Goal: Information Seeking & Learning: Learn about a topic

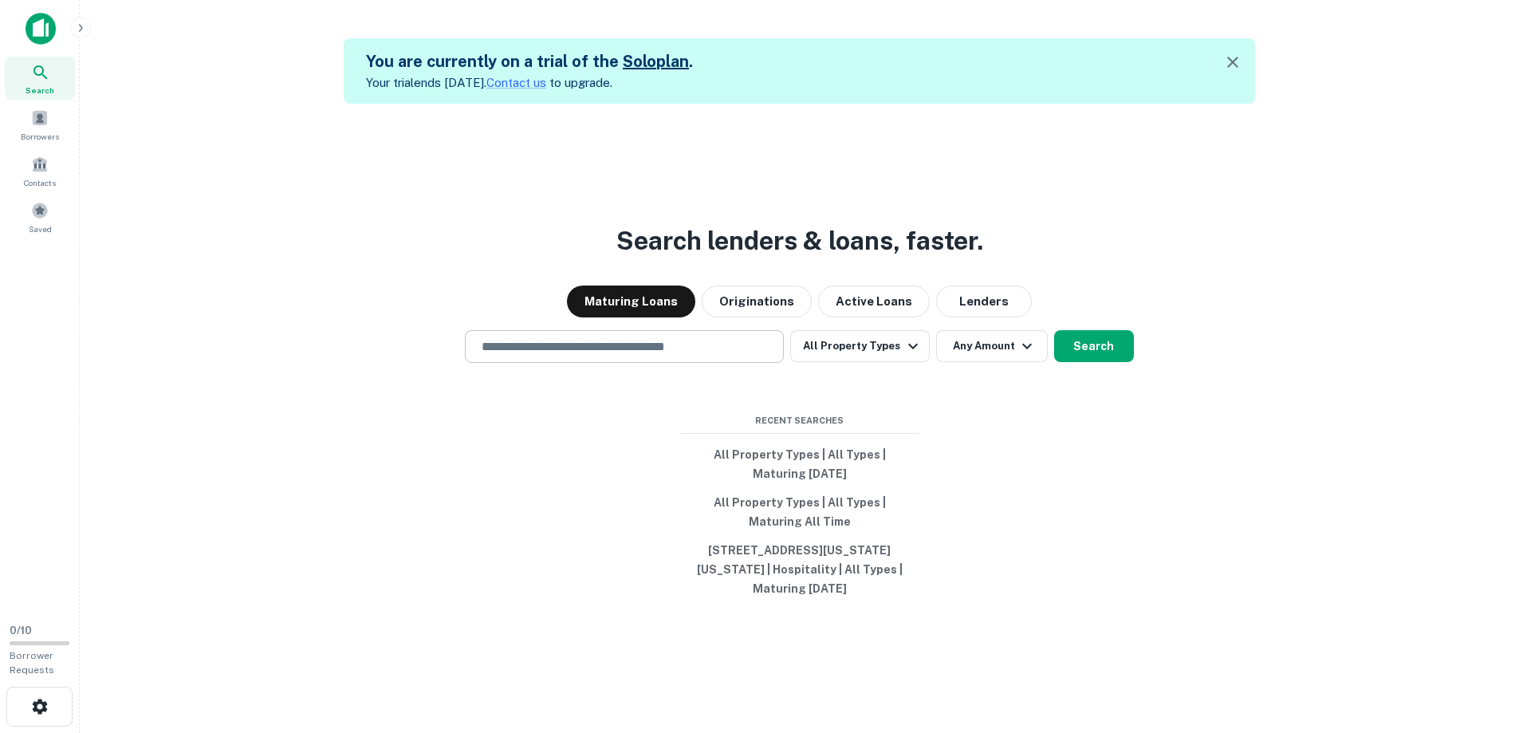
click at [657, 344] on input "text" at bounding box center [624, 346] width 305 height 18
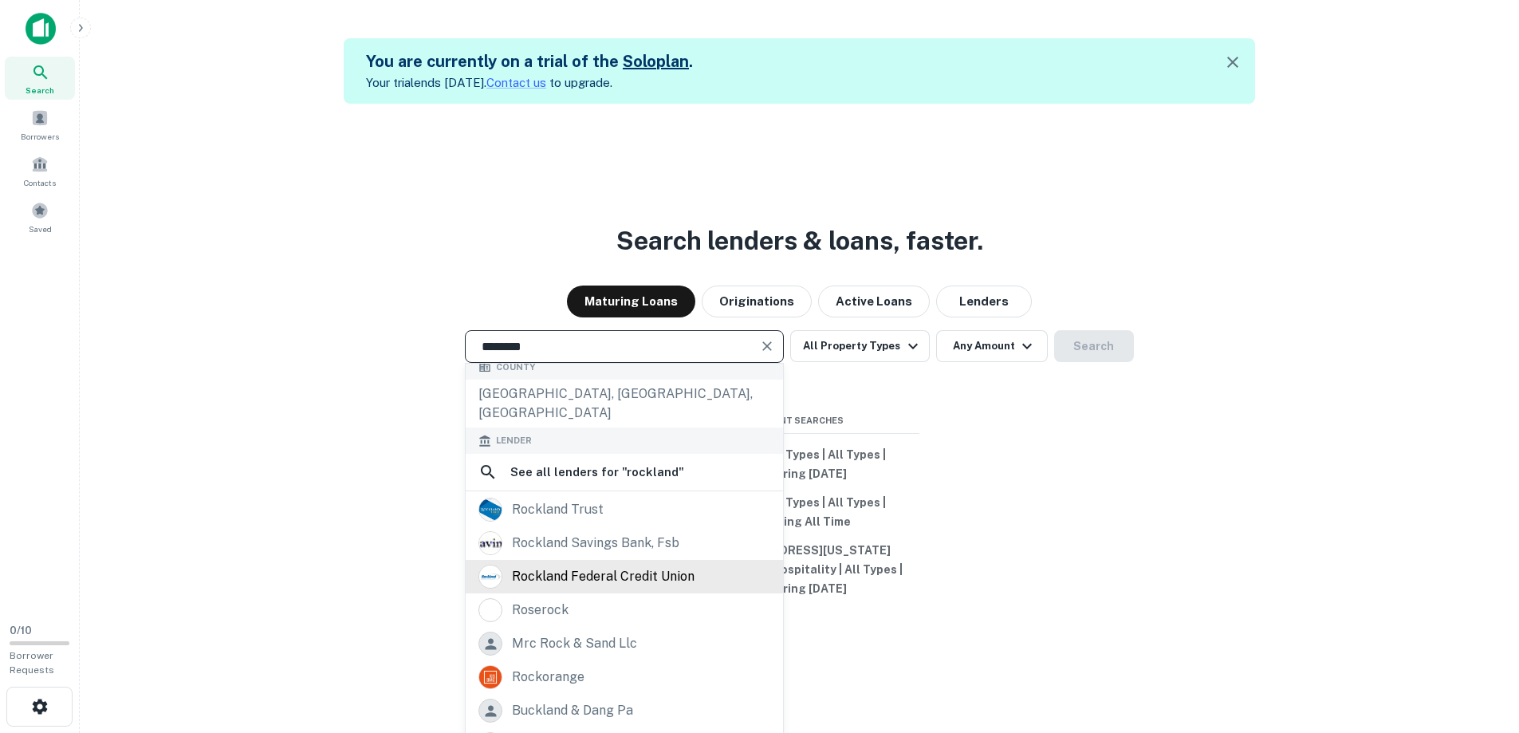
scroll to position [294, 0]
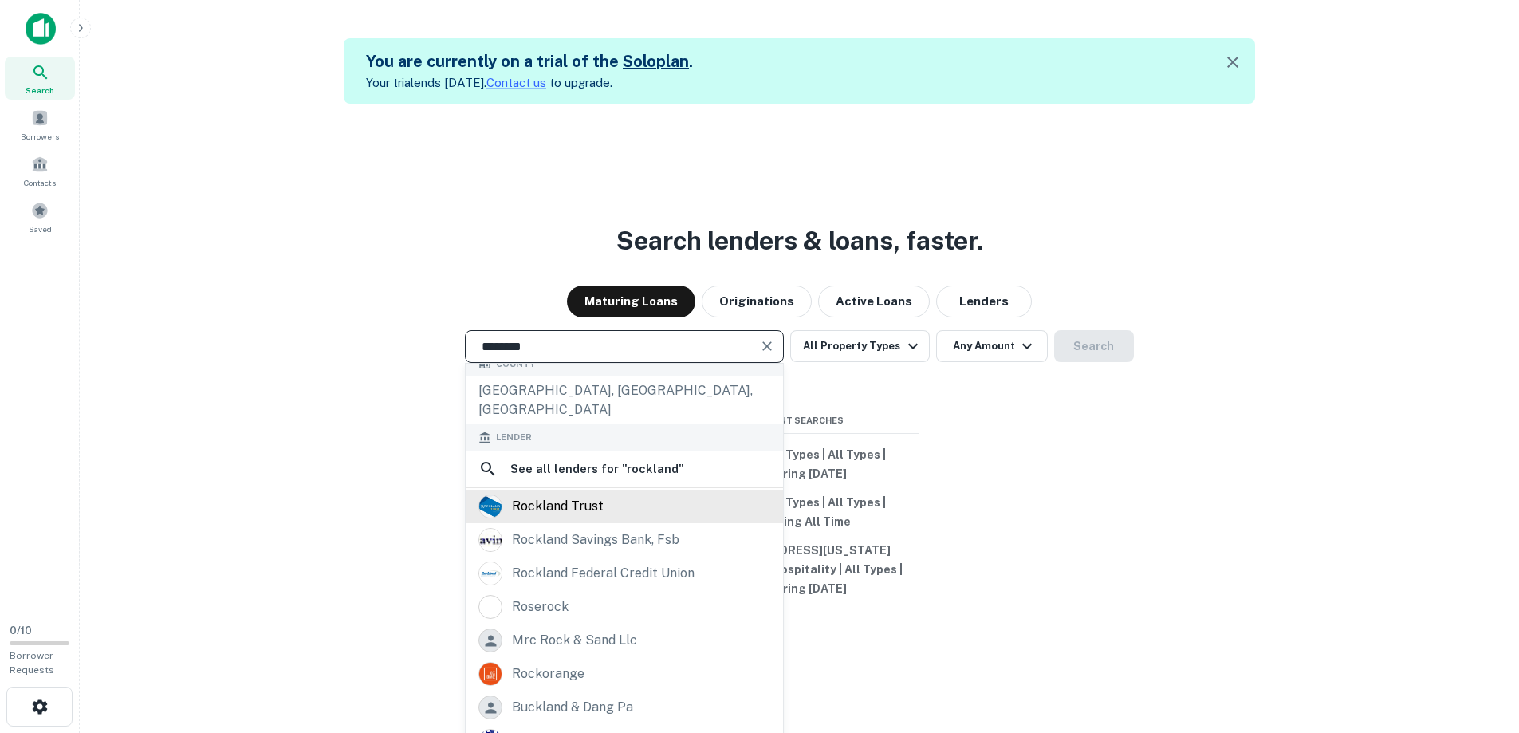
type input "********"
click at [532, 494] on div "rockland trust" at bounding box center [558, 506] width 92 height 24
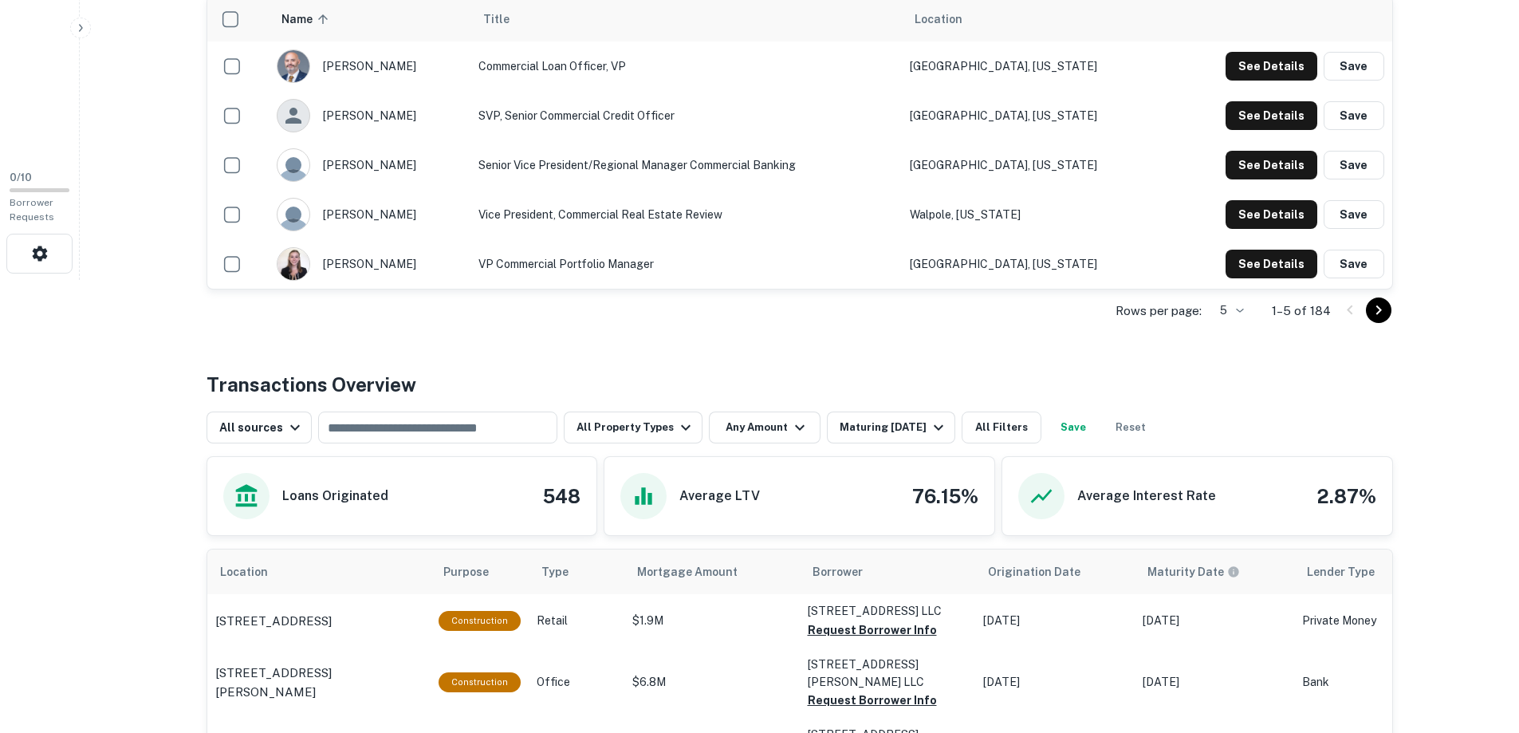
scroll to position [638, 0]
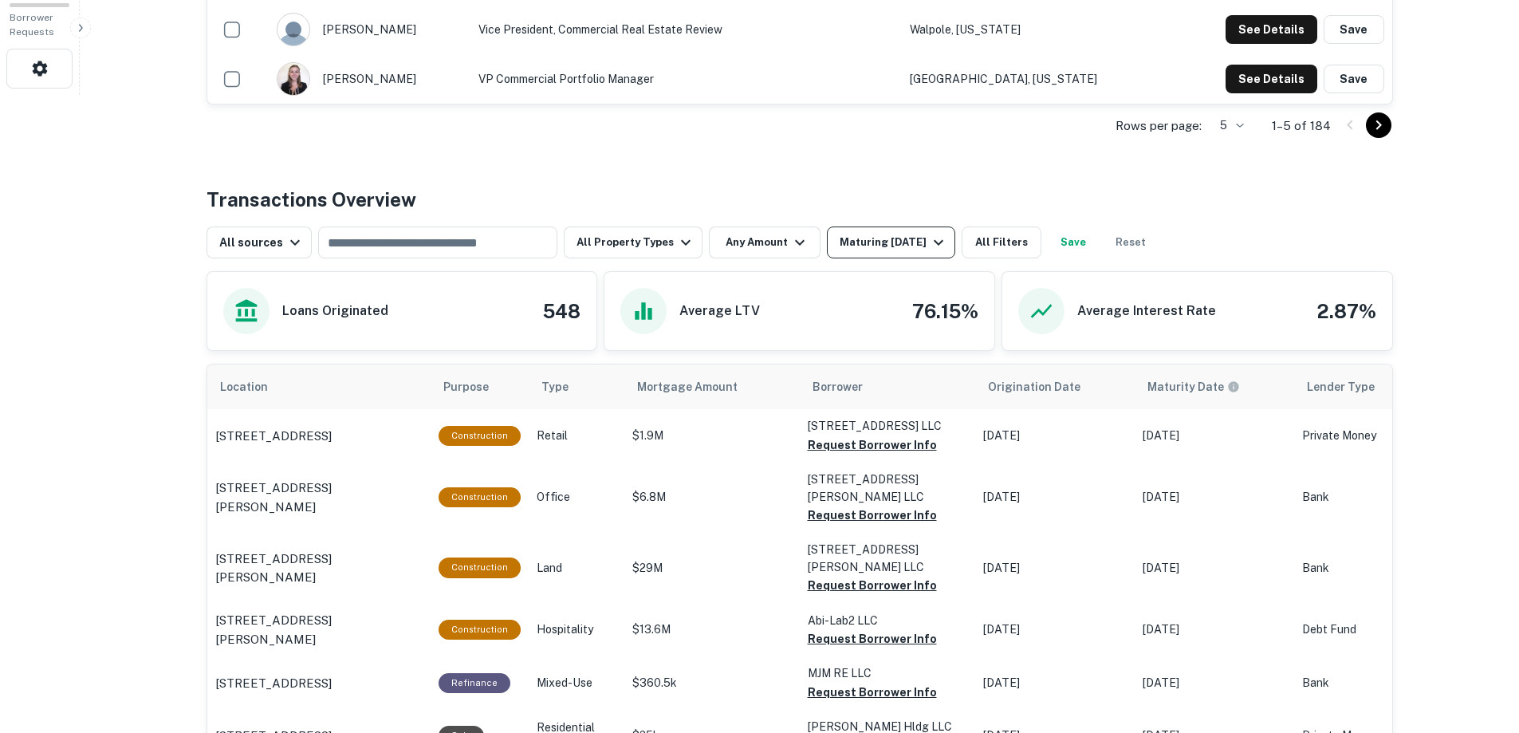
click at [929, 238] on icon "button" at bounding box center [938, 242] width 19 height 19
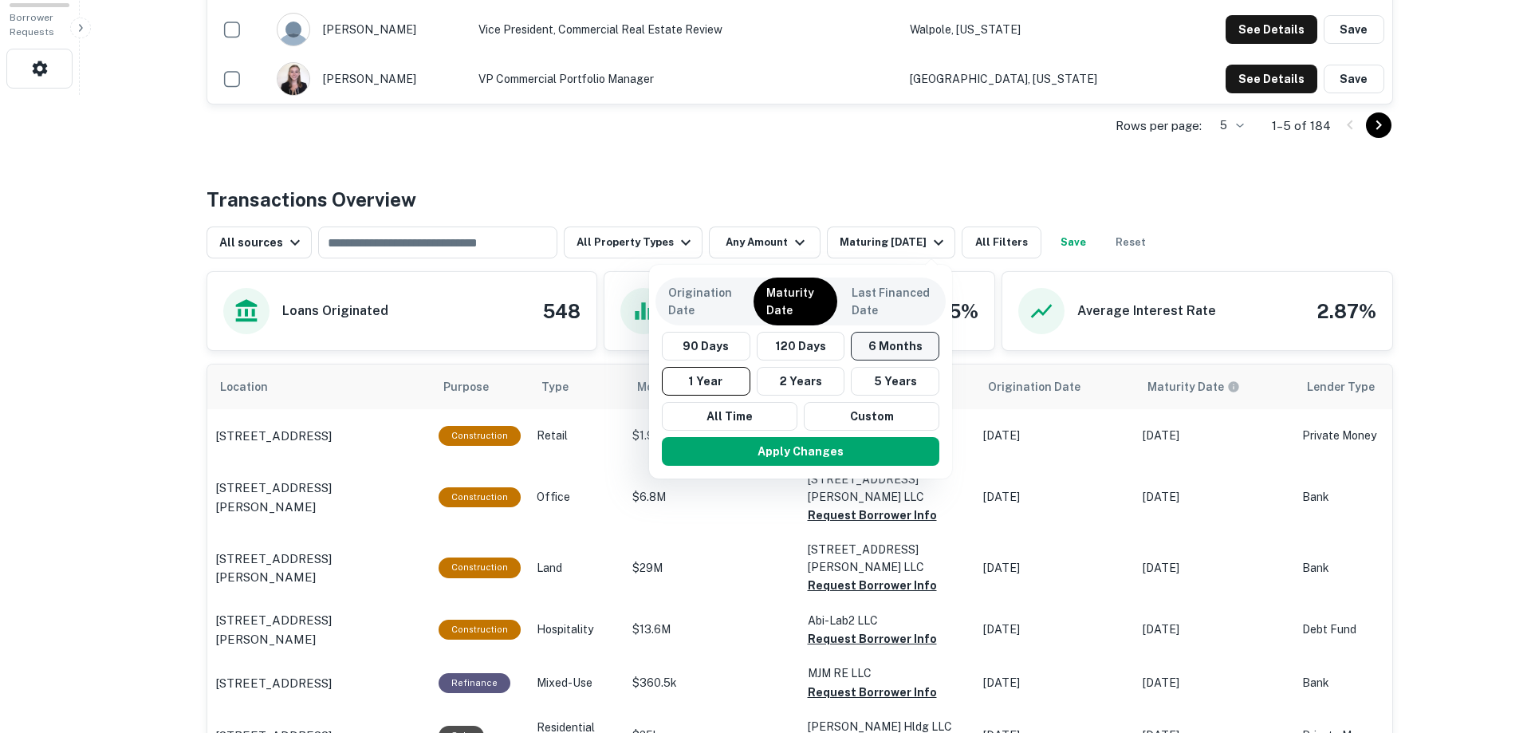
click at [897, 344] on button "6 Months" at bounding box center [895, 346] width 88 height 29
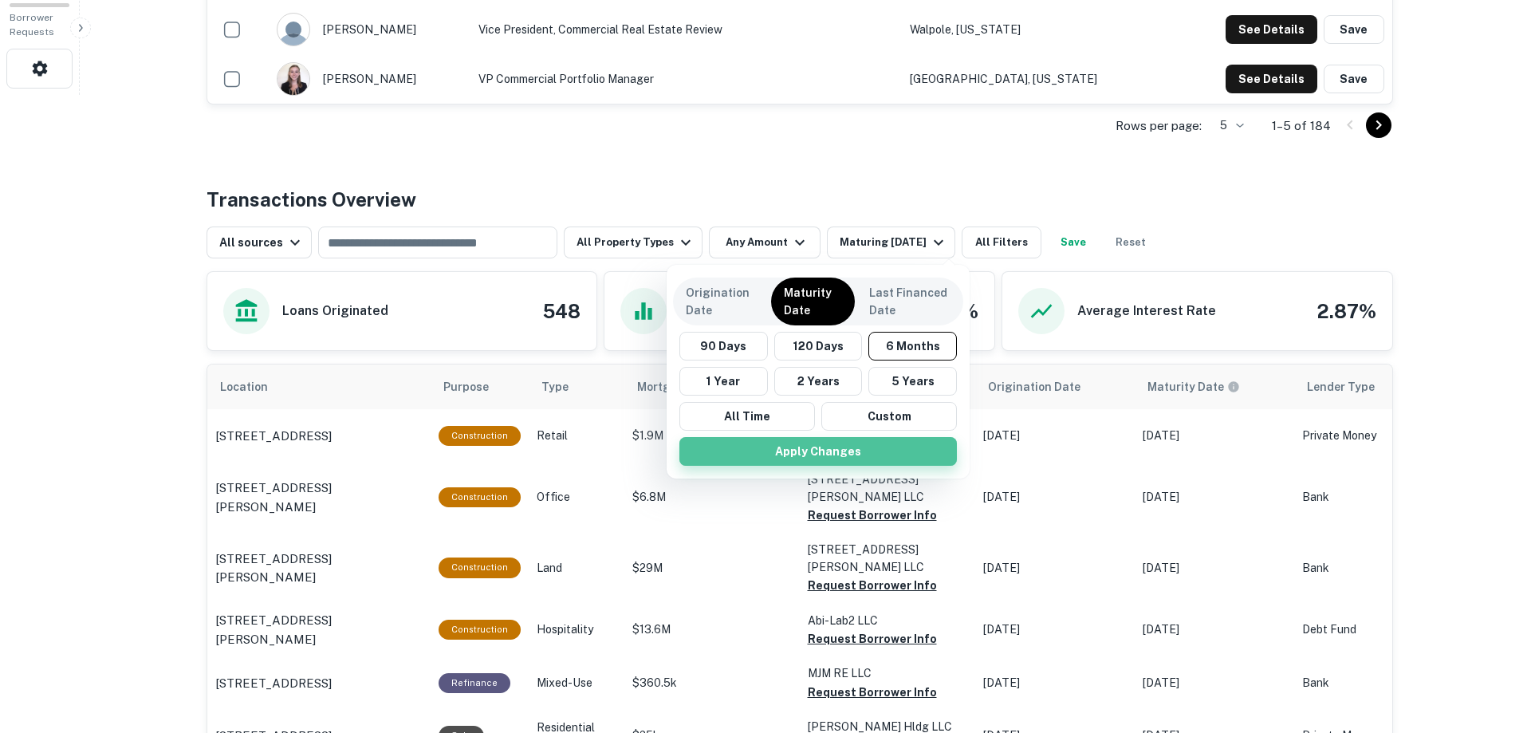
click at [838, 450] on button "Apply Changes" at bounding box center [817, 451] width 277 height 29
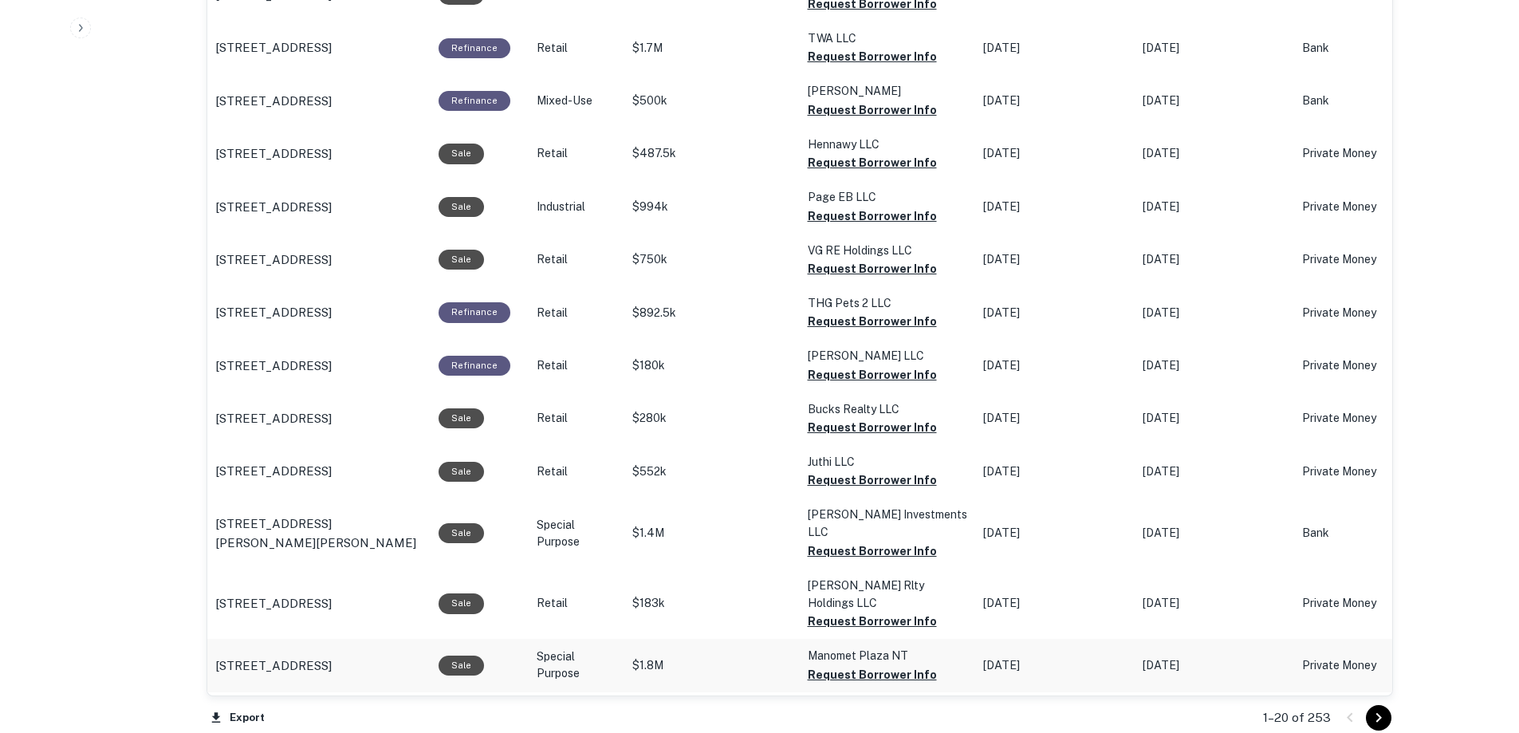
scroll to position [1574, 0]
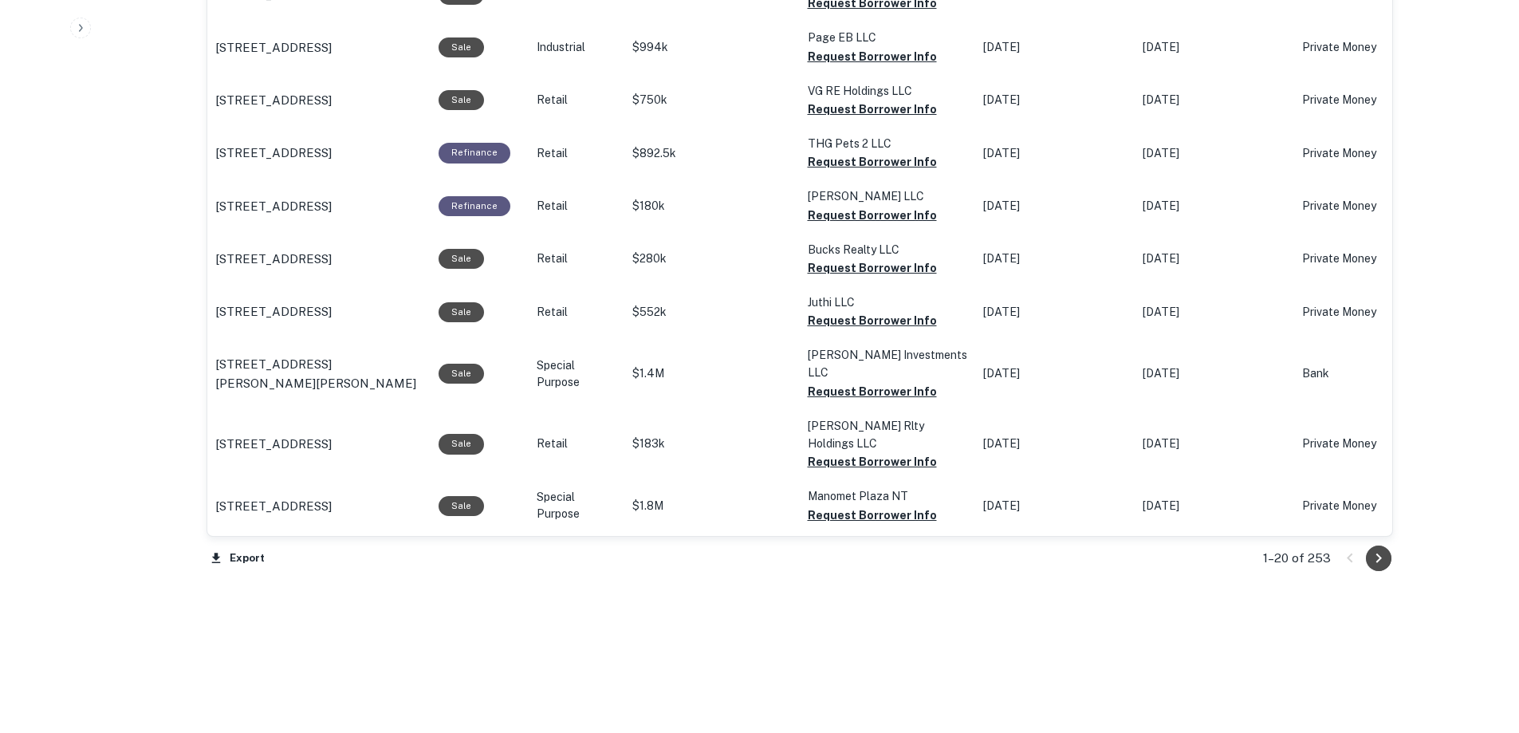
click at [1375, 553] on icon "Go to next page" at bounding box center [1378, 557] width 19 height 19
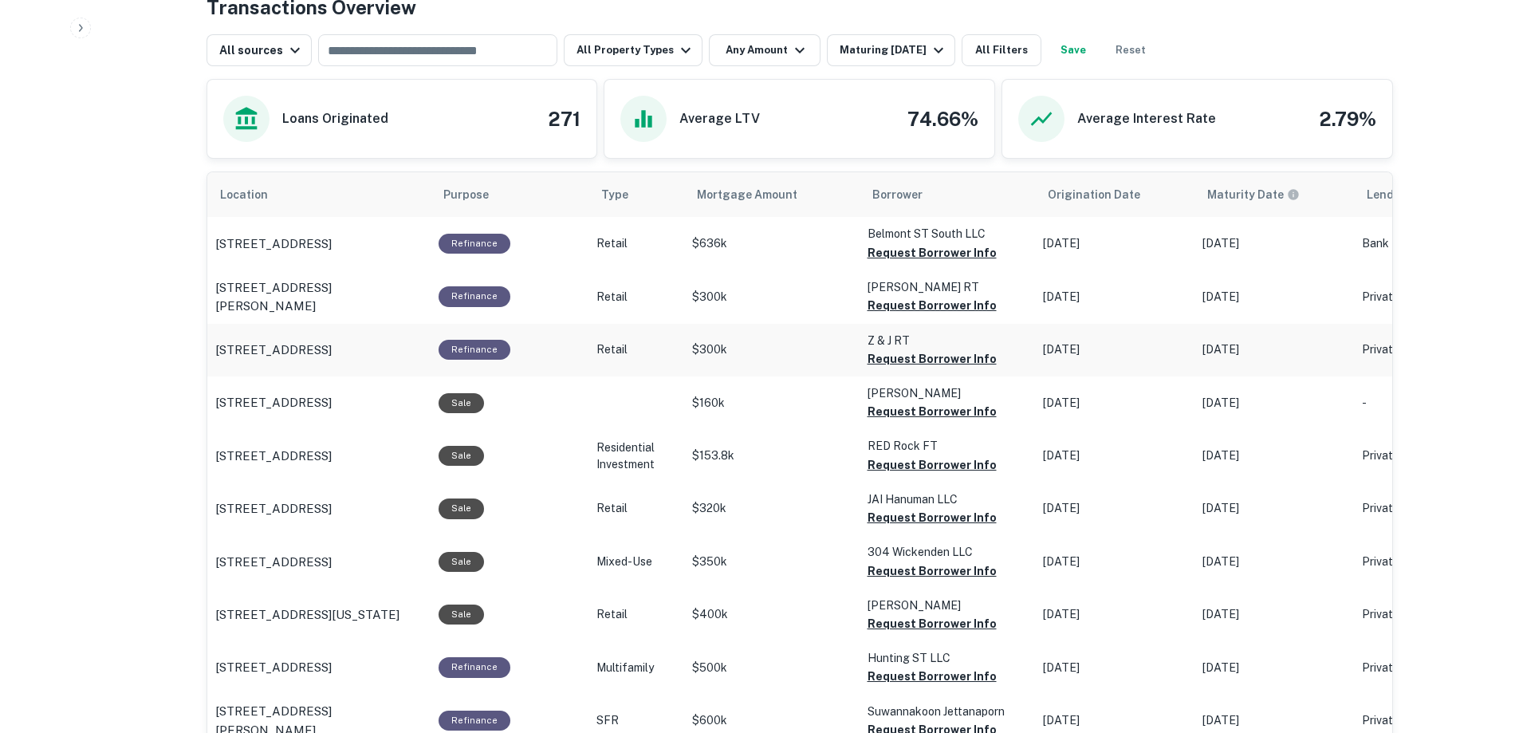
scroll to position [617, 0]
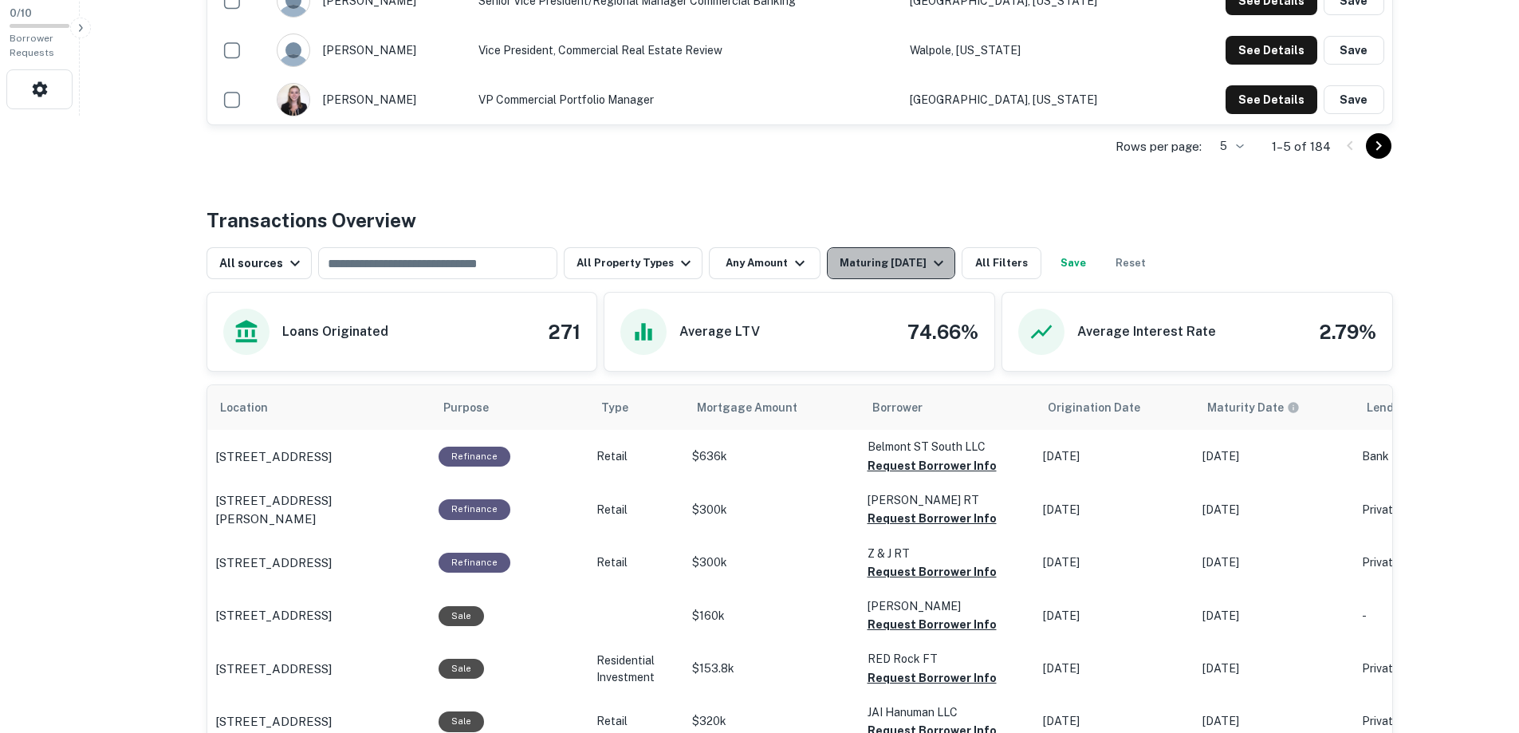
click at [947, 258] on icon "button" at bounding box center [938, 262] width 19 height 19
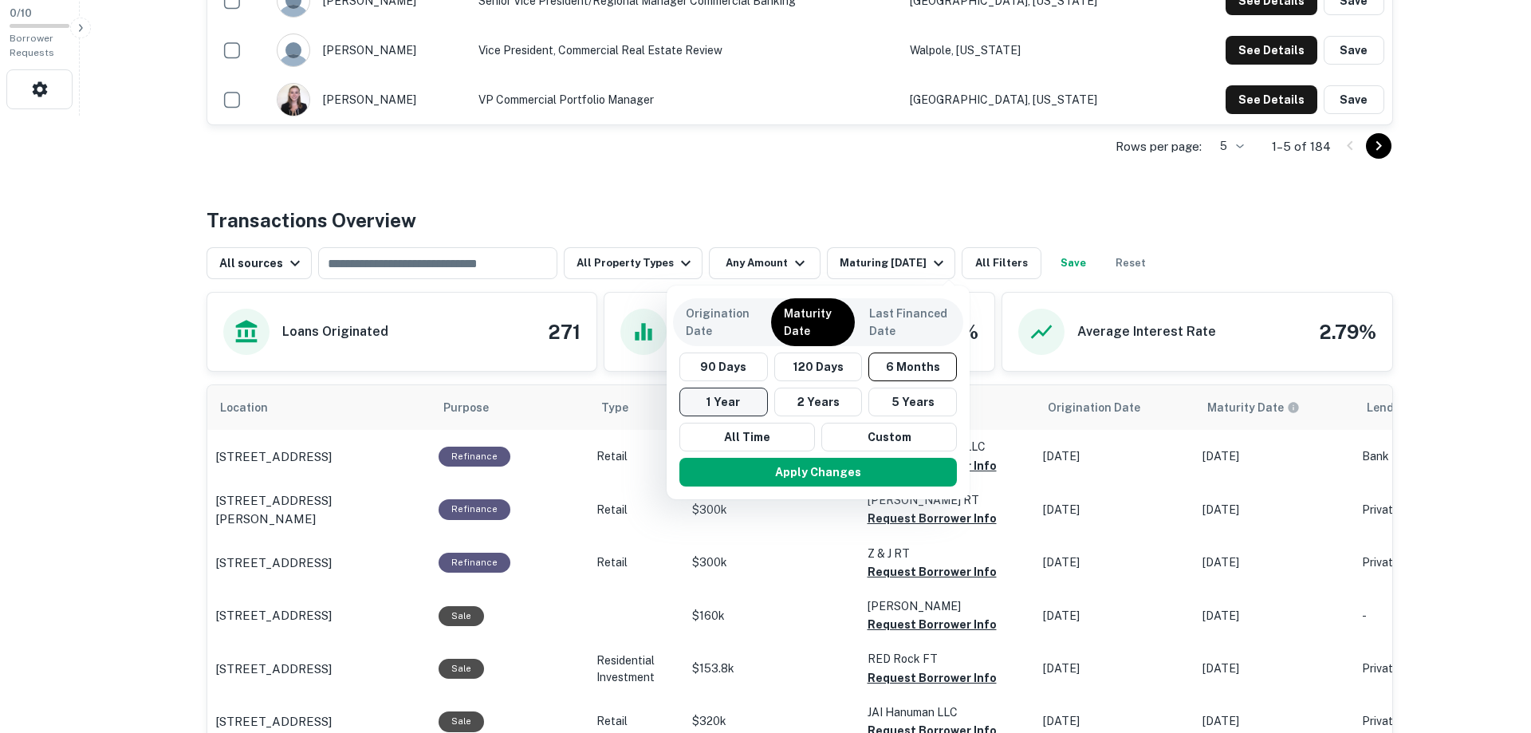
click at [736, 403] on button "1 Year" at bounding box center [723, 401] width 88 height 29
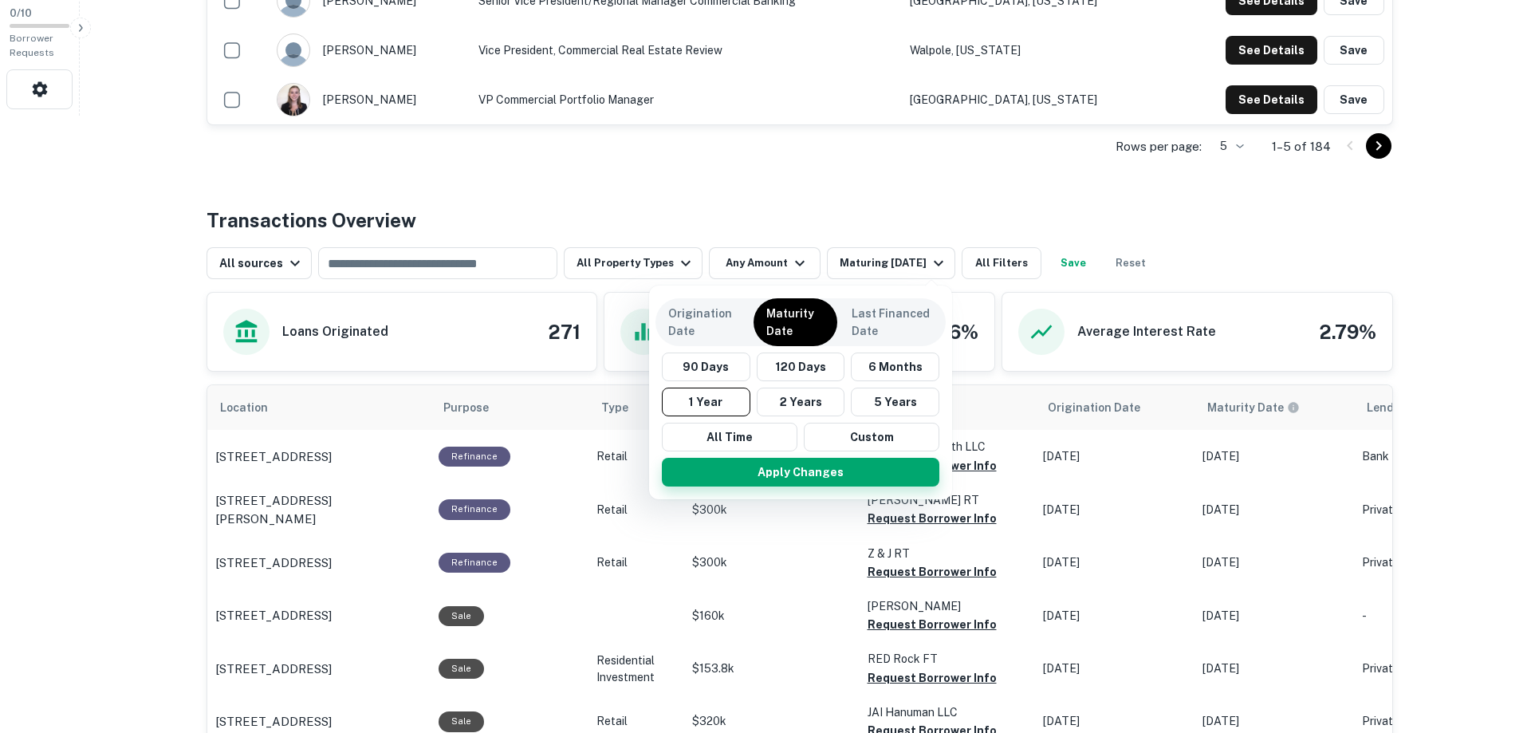
click at [806, 471] on button "Apply Changes" at bounding box center [800, 472] width 277 height 29
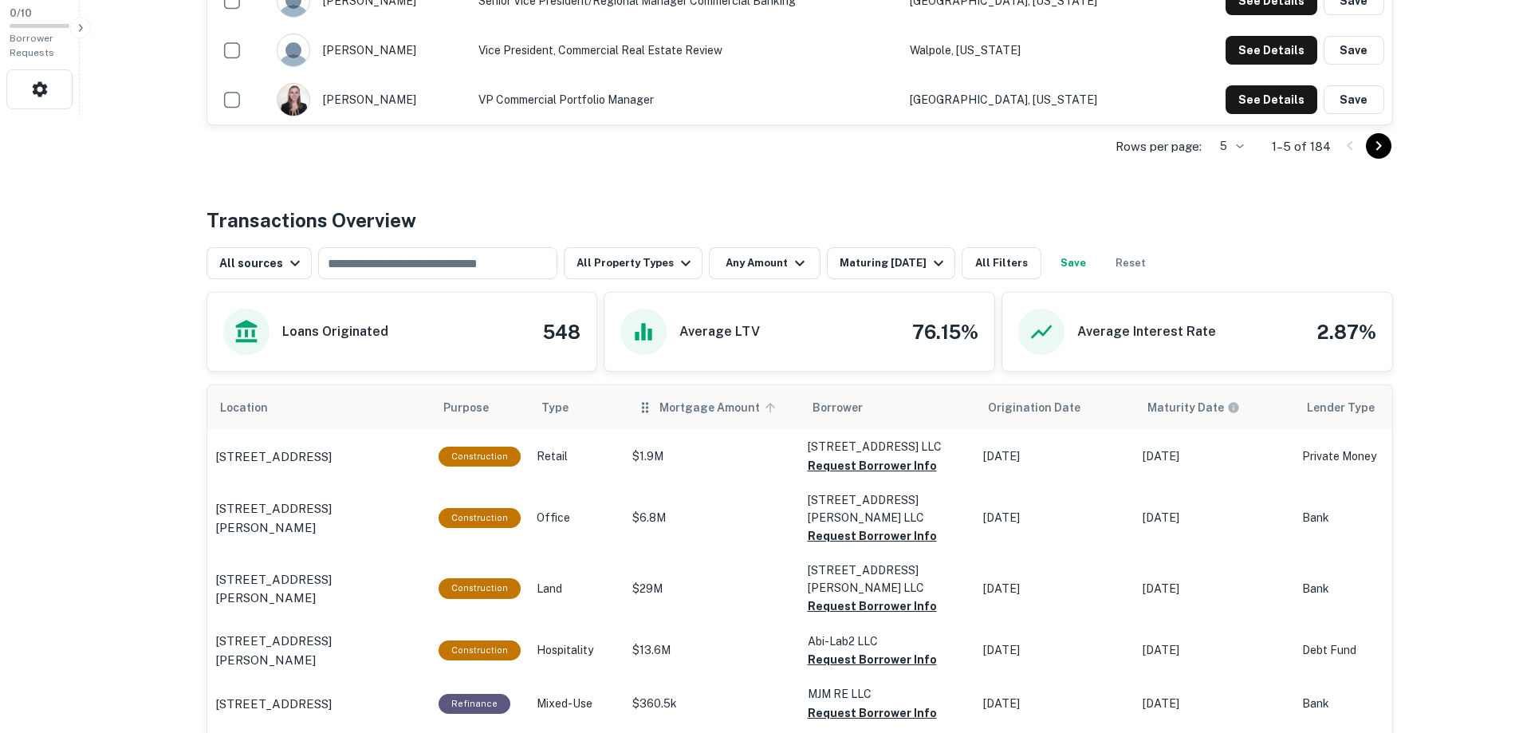
click at [733, 409] on span "Mortgage Amount" at bounding box center [719, 407] width 121 height 19
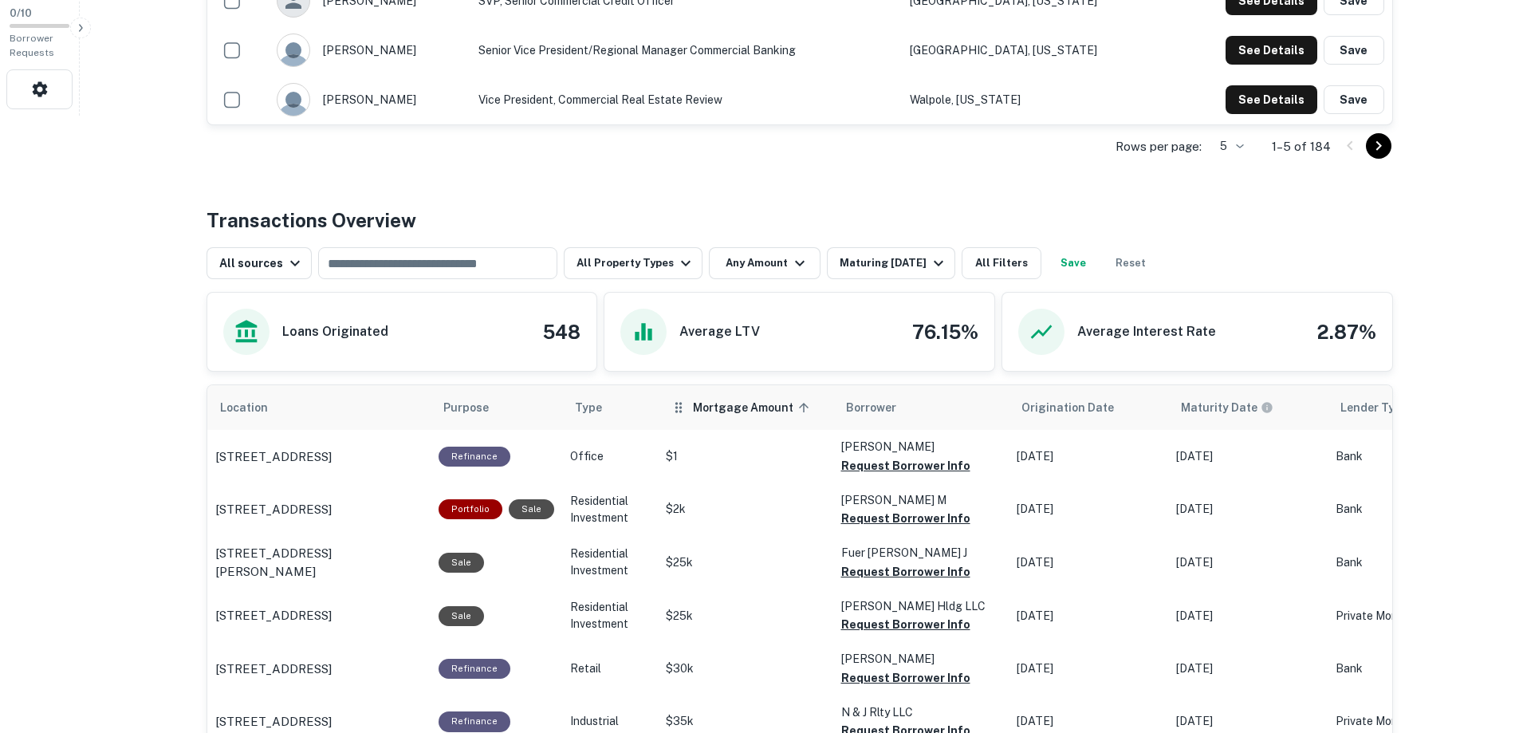
click at [718, 405] on span "Mortgage Amount sorted ascending" at bounding box center [753, 407] width 121 height 19
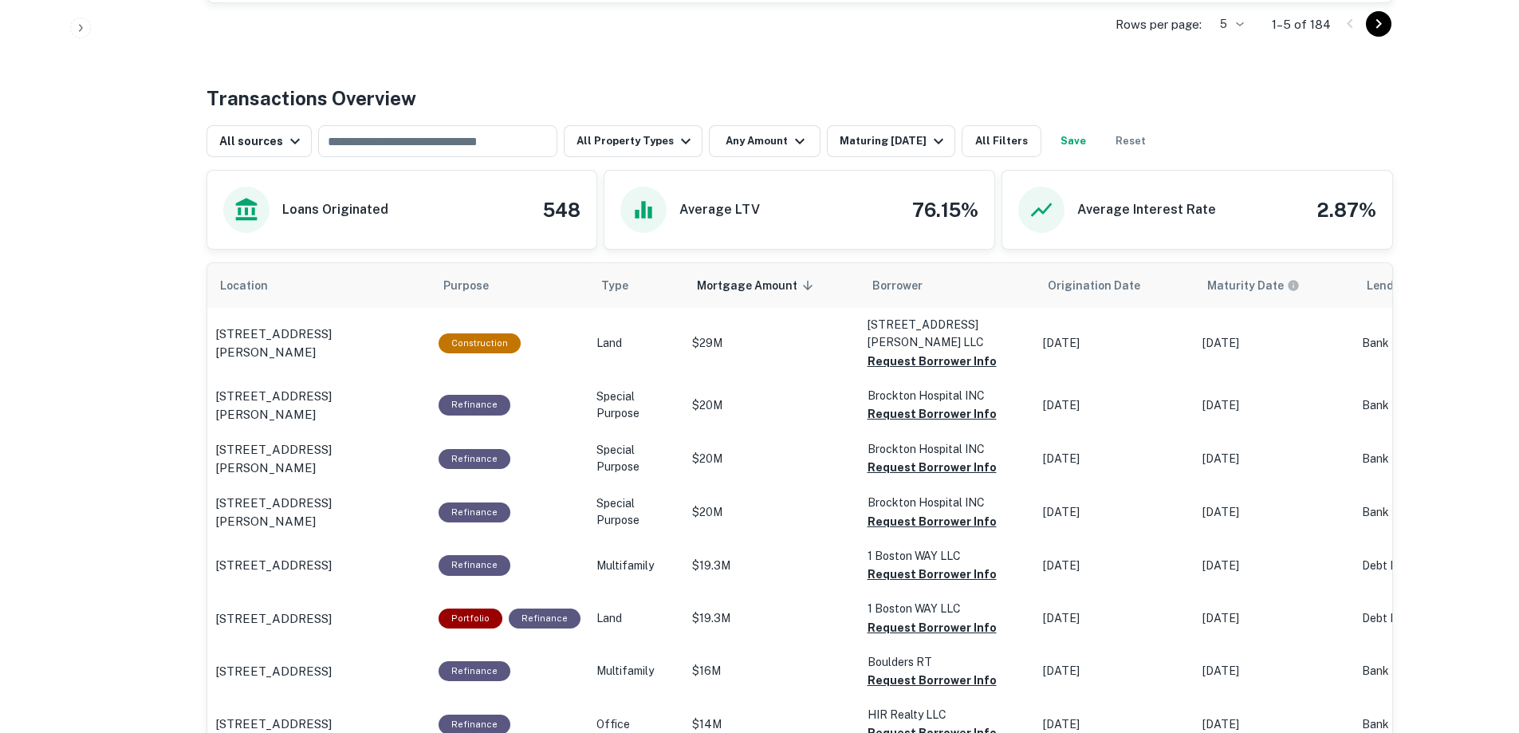
scroll to position [776, 0]
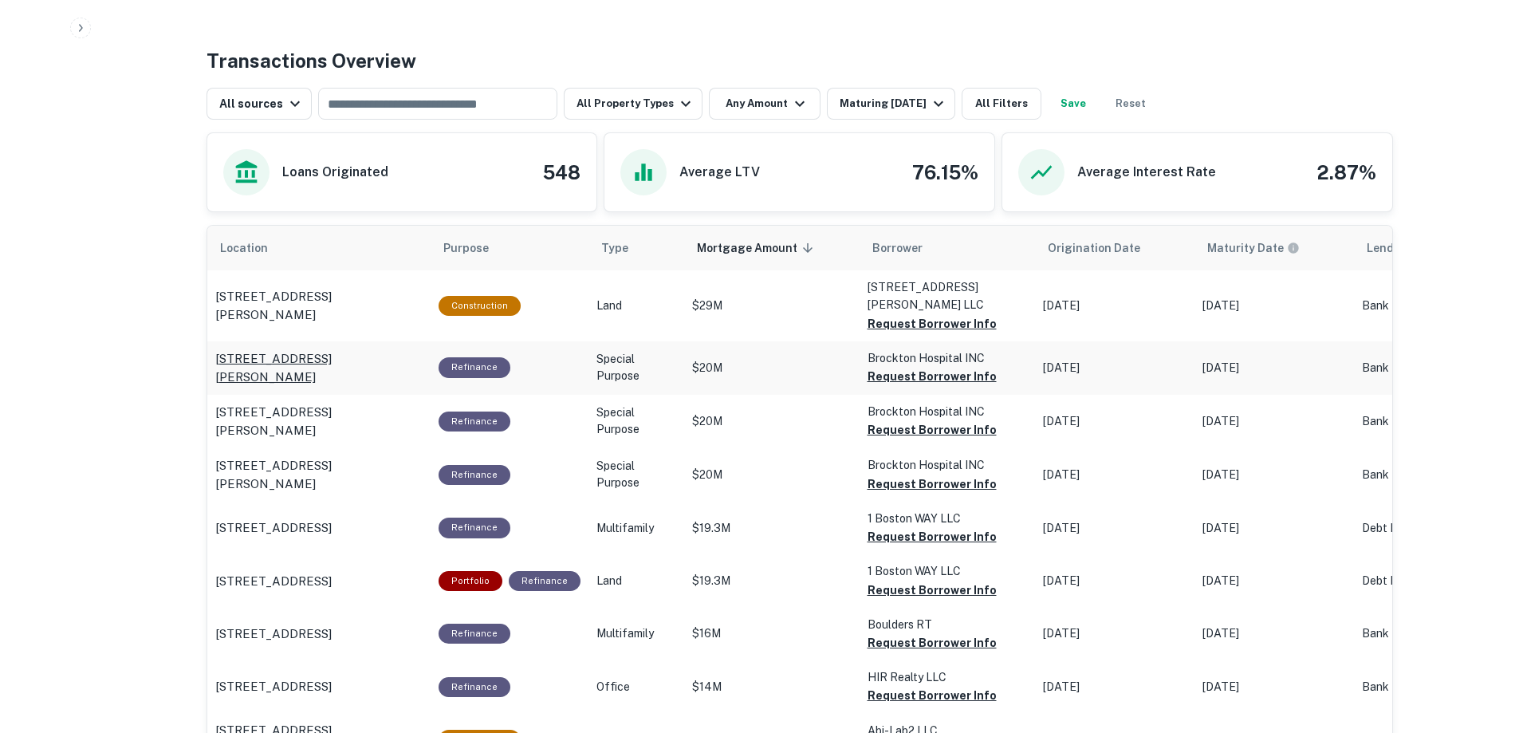
click at [359, 349] on p "41 Libby St Brockton, MA02302" at bounding box center [318, 367] width 207 height 37
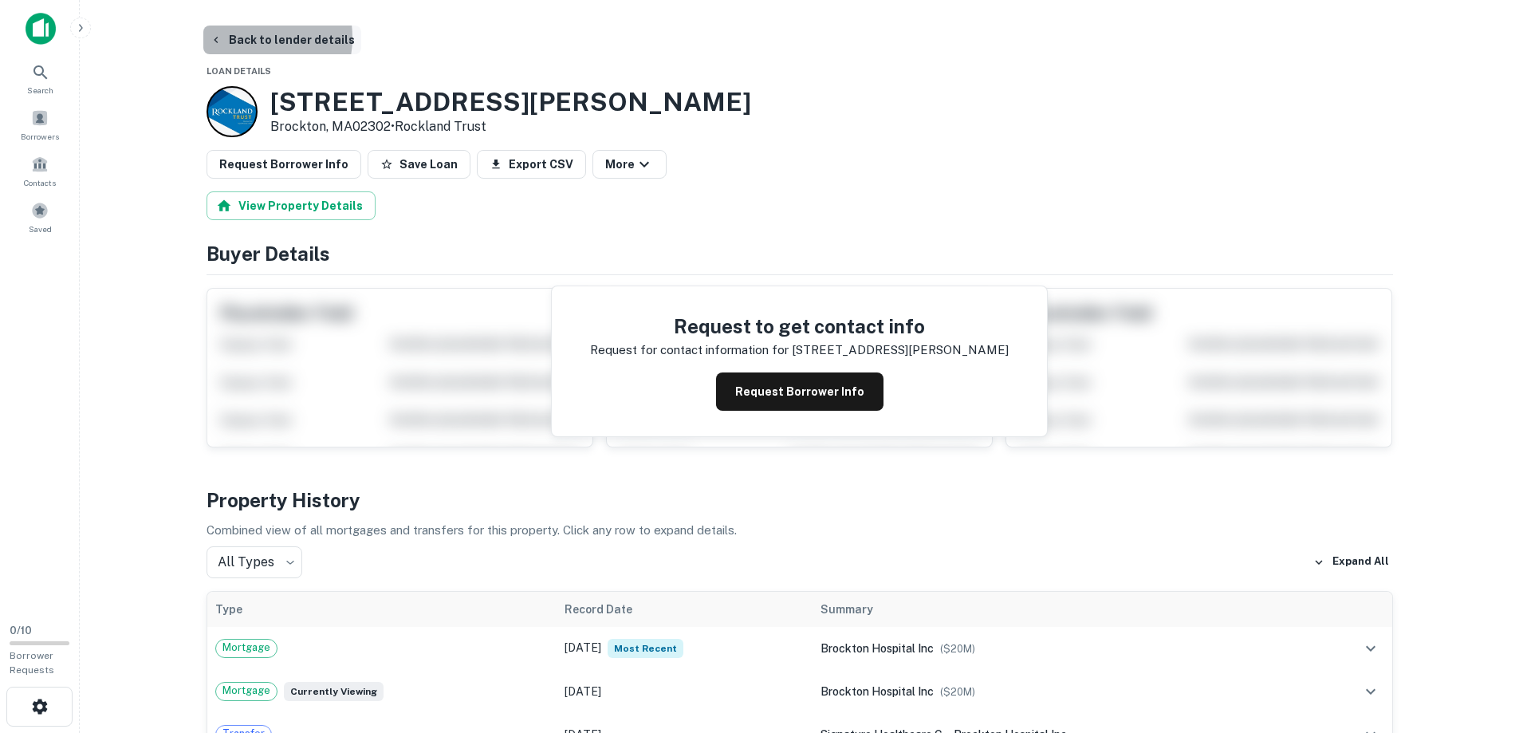
click at [246, 37] on button "Back to lender details" at bounding box center [282, 40] width 158 height 29
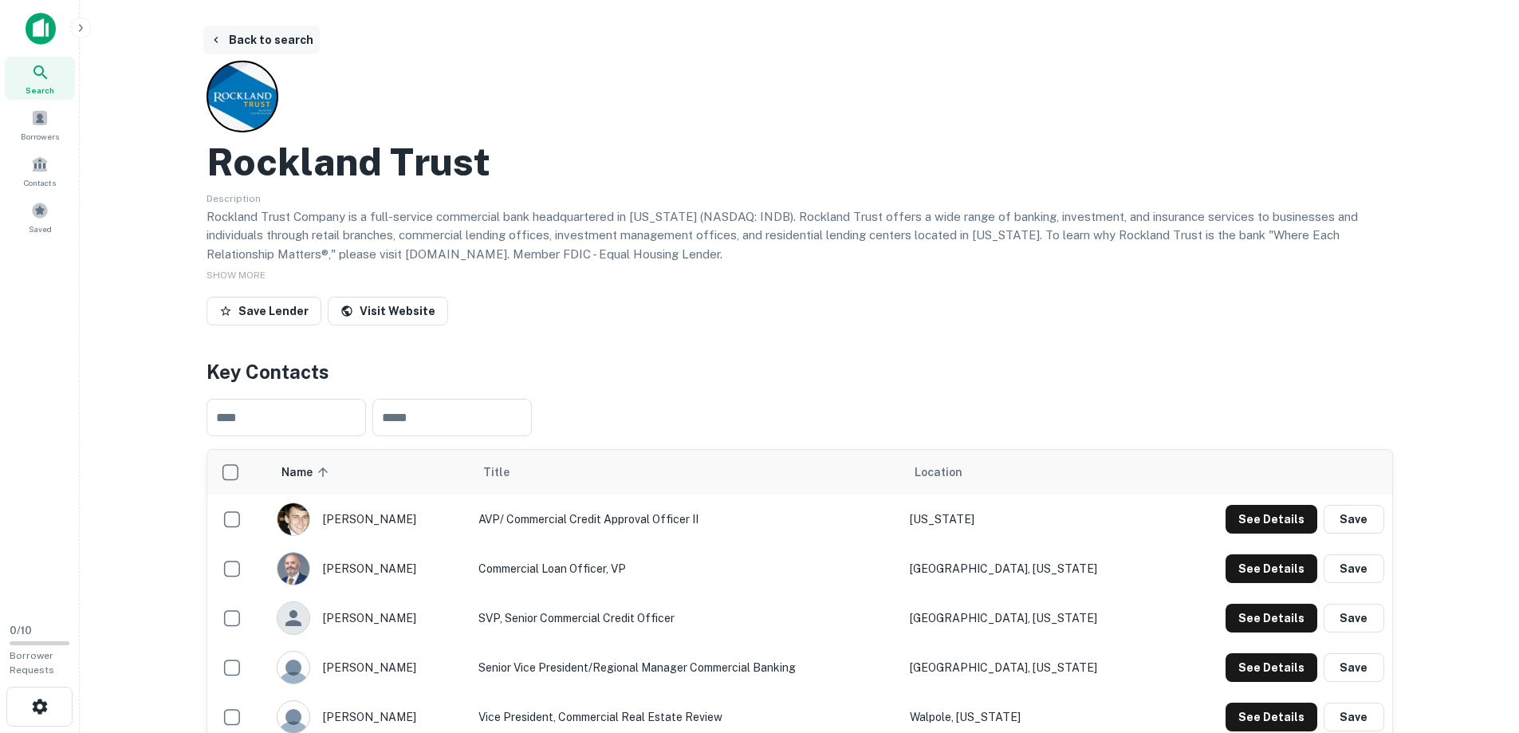
click at [271, 39] on button "Back to search" at bounding box center [261, 40] width 116 height 29
click at [282, 40] on button "Back to search" at bounding box center [261, 40] width 116 height 29
click at [274, 31] on button "Back to search" at bounding box center [261, 40] width 116 height 29
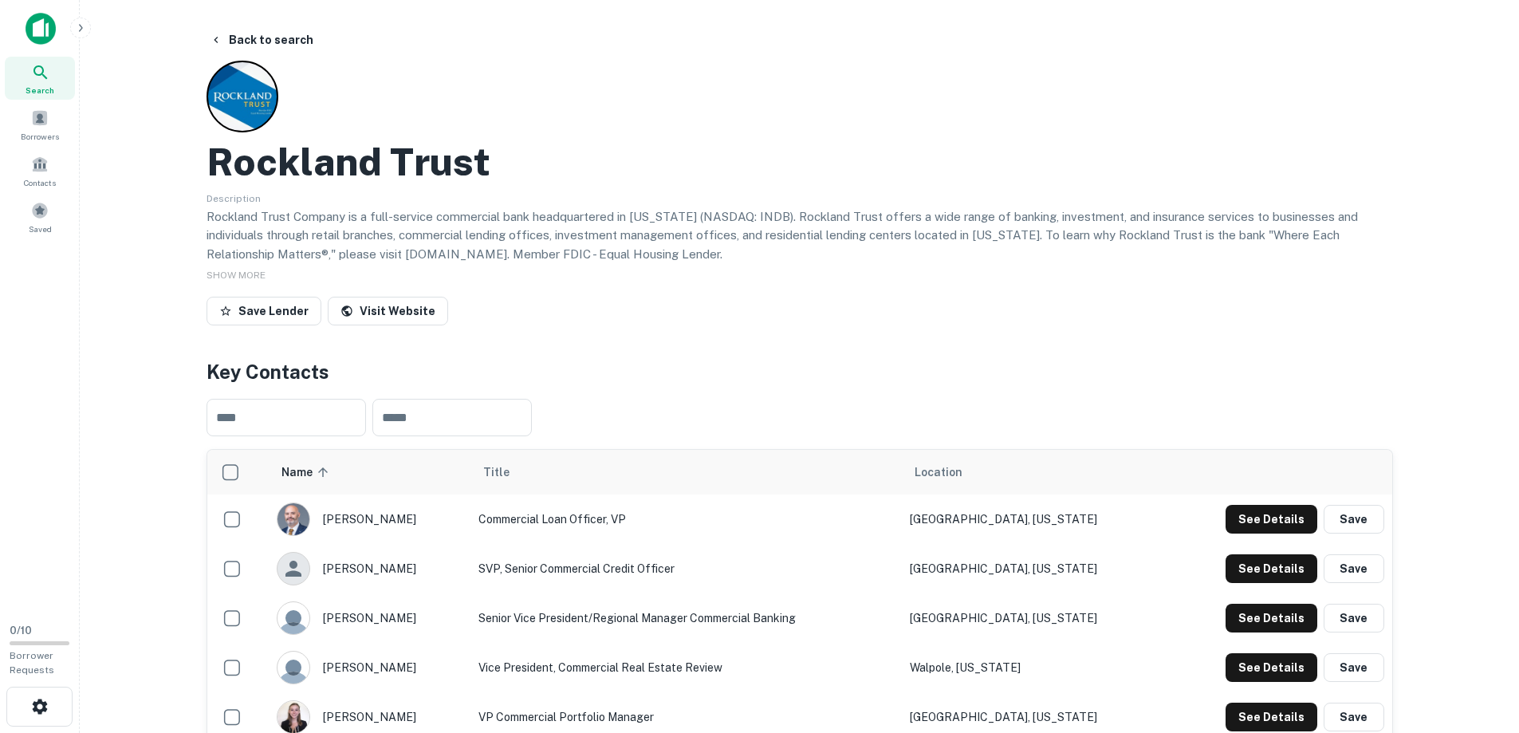
click at [48, 75] on icon at bounding box center [40, 72] width 19 height 19
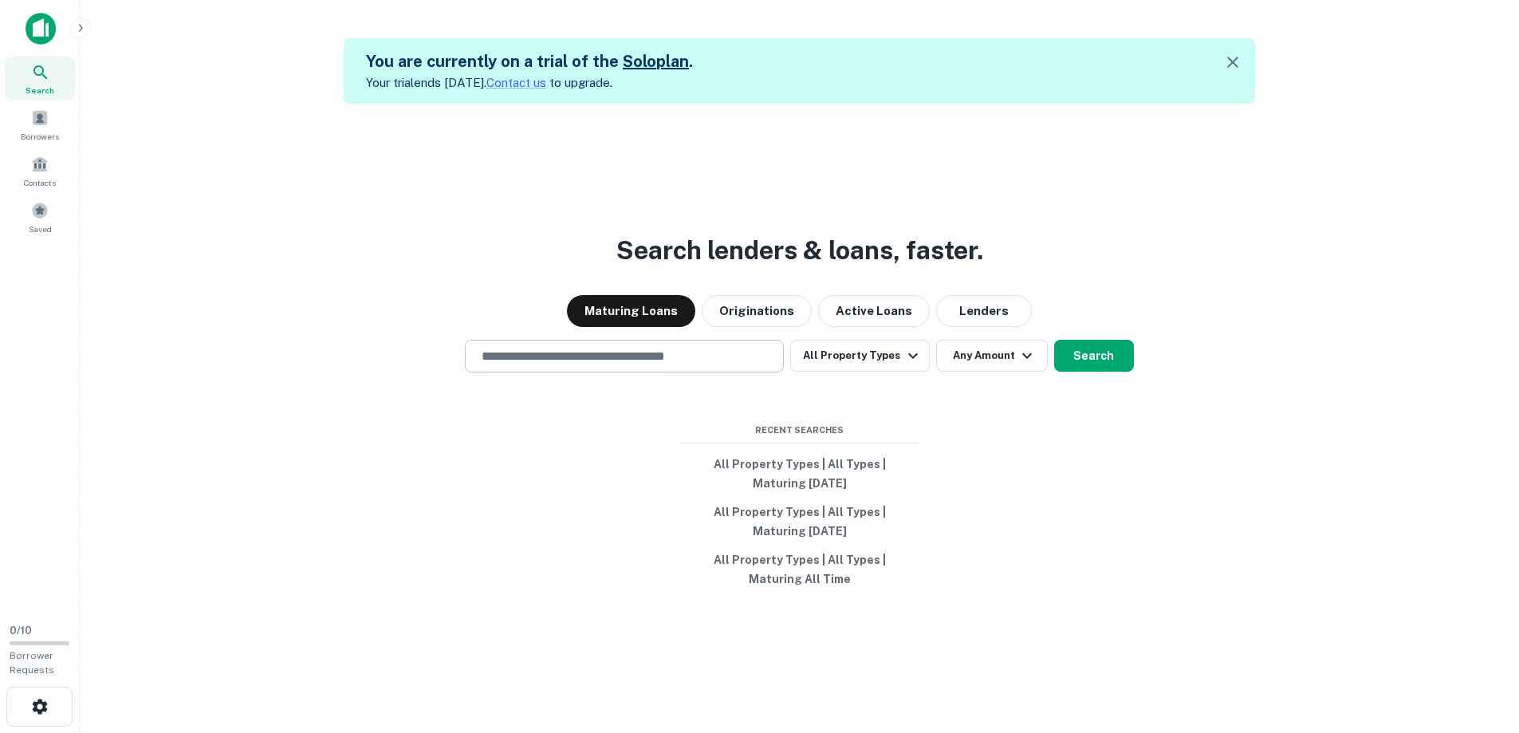
click at [536, 361] on input "text" at bounding box center [624, 356] width 305 height 18
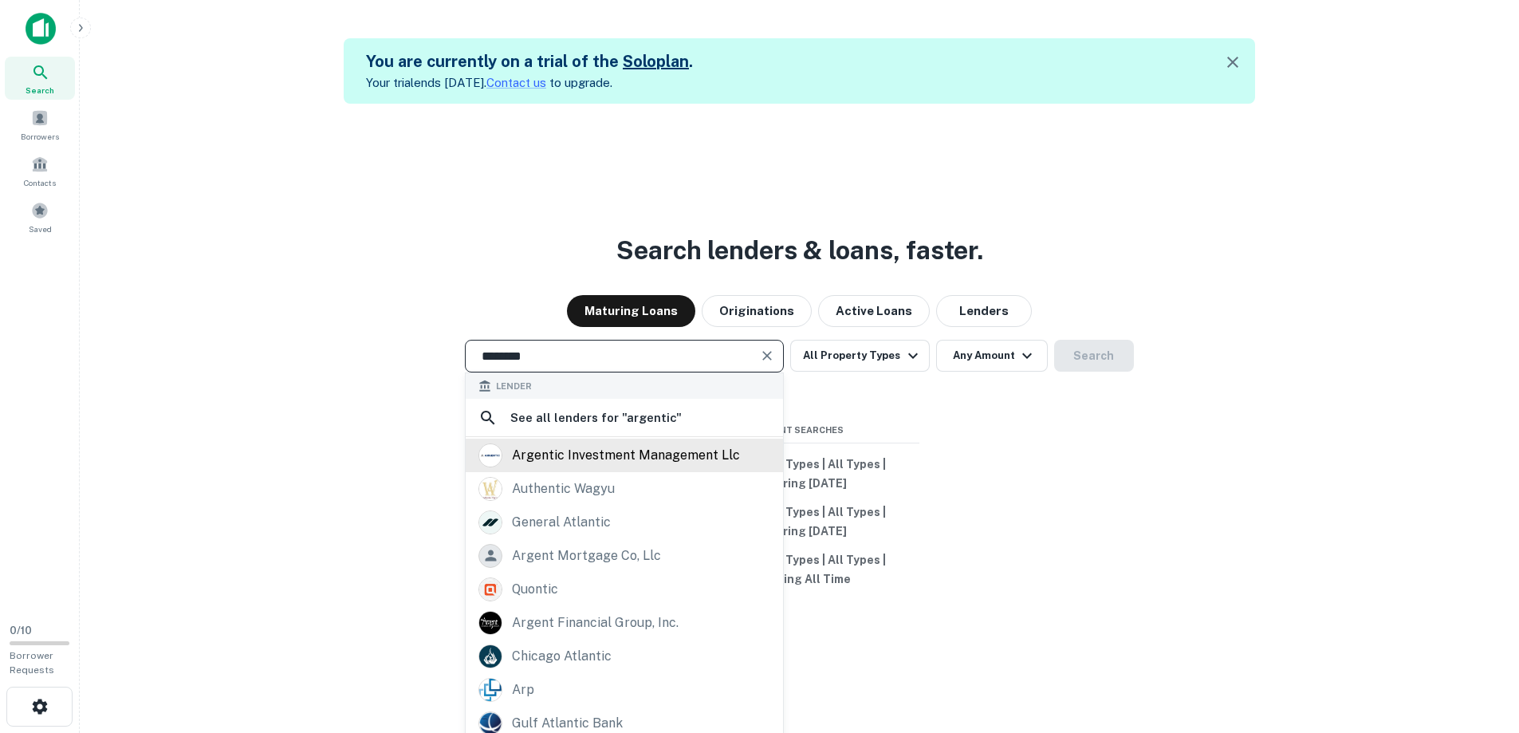
type input "********"
click at [627, 451] on div "argentic investment management llc" at bounding box center [626, 455] width 228 height 24
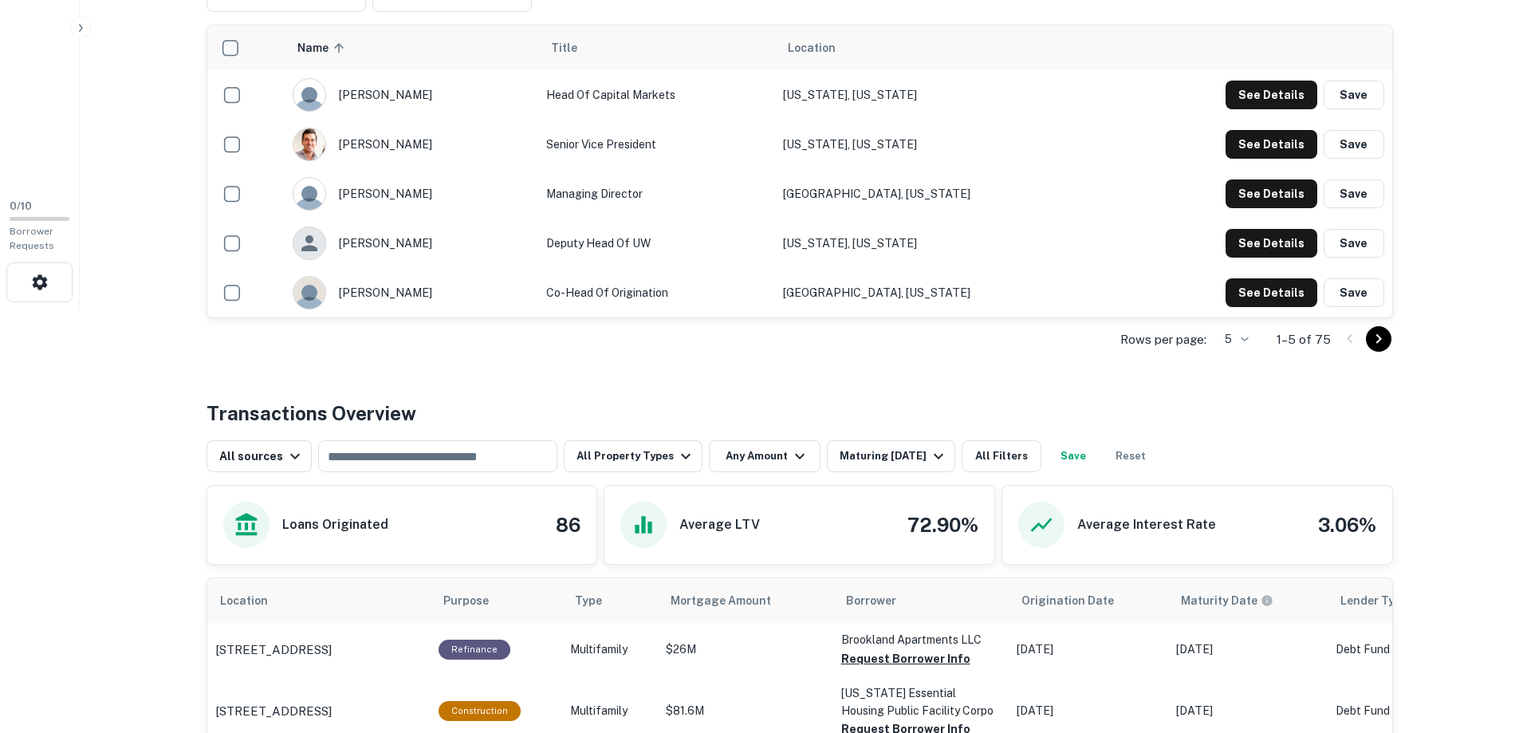
scroll to position [638, 0]
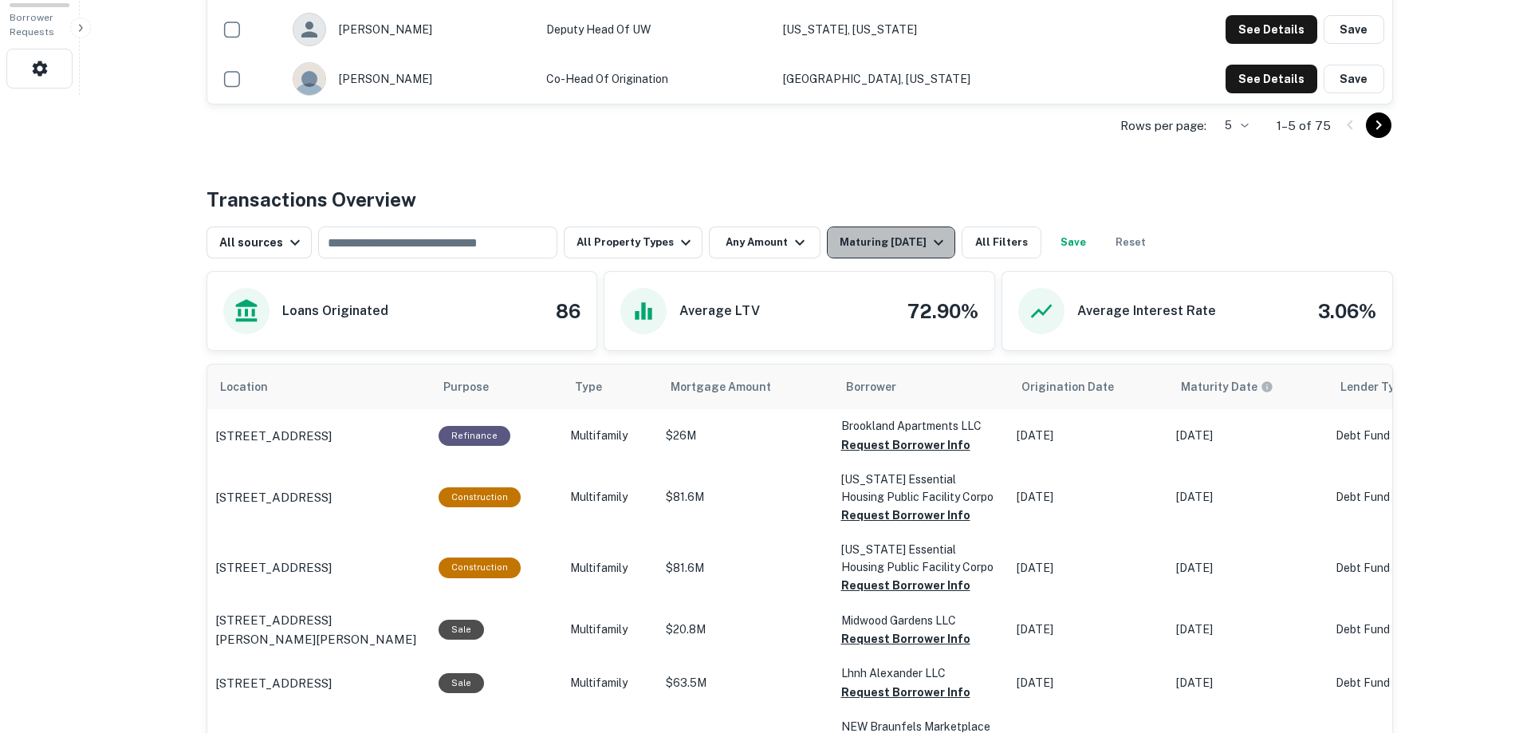
click at [933, 242] on icon "button" at bounding box center [938, 243] width 10 height 6
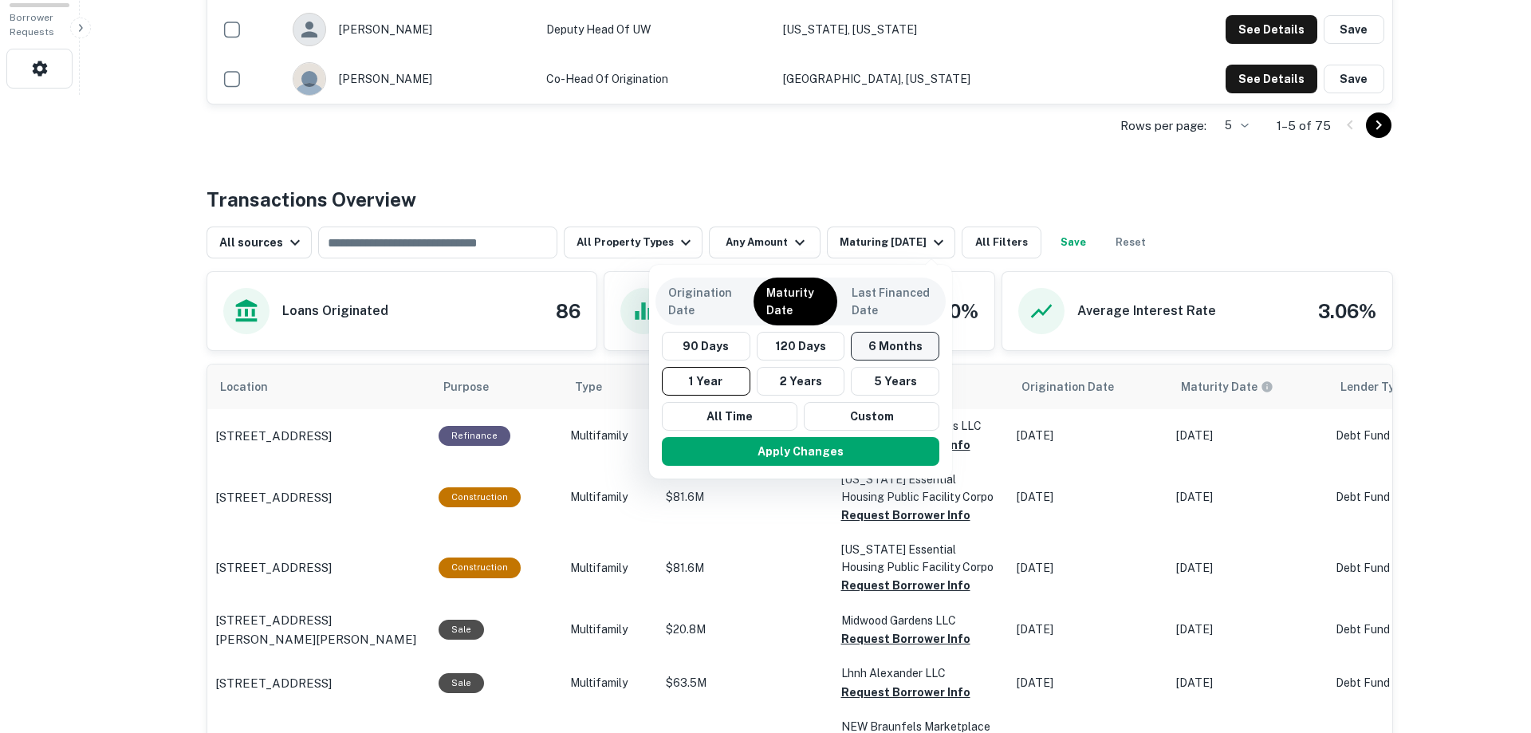
click at [896, 341] on button "6 Months" at bounding box center [895, 346] width 88 height 29
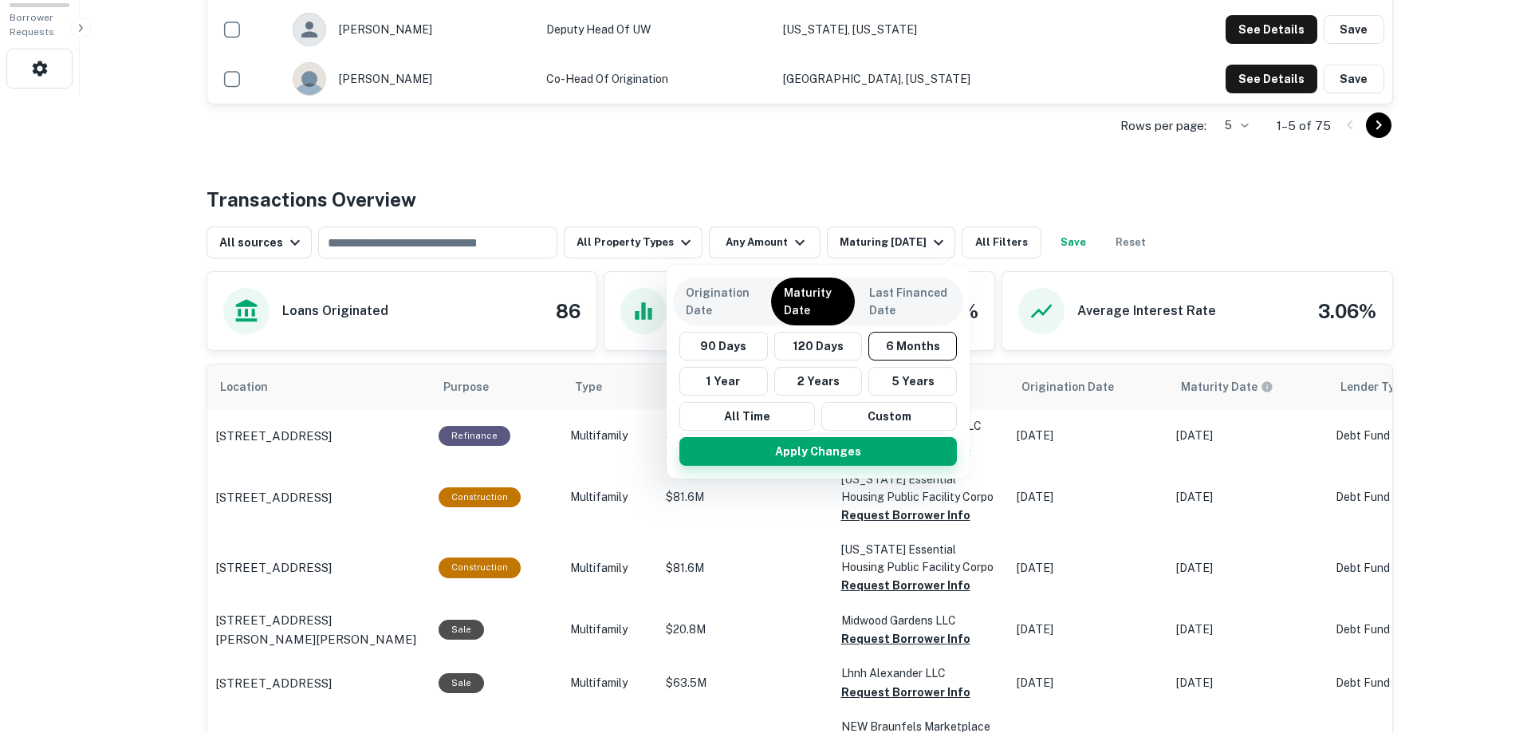
click at [819, 450] on button "Apply Changes" at bounding box center [817, 451] width 277 height 29
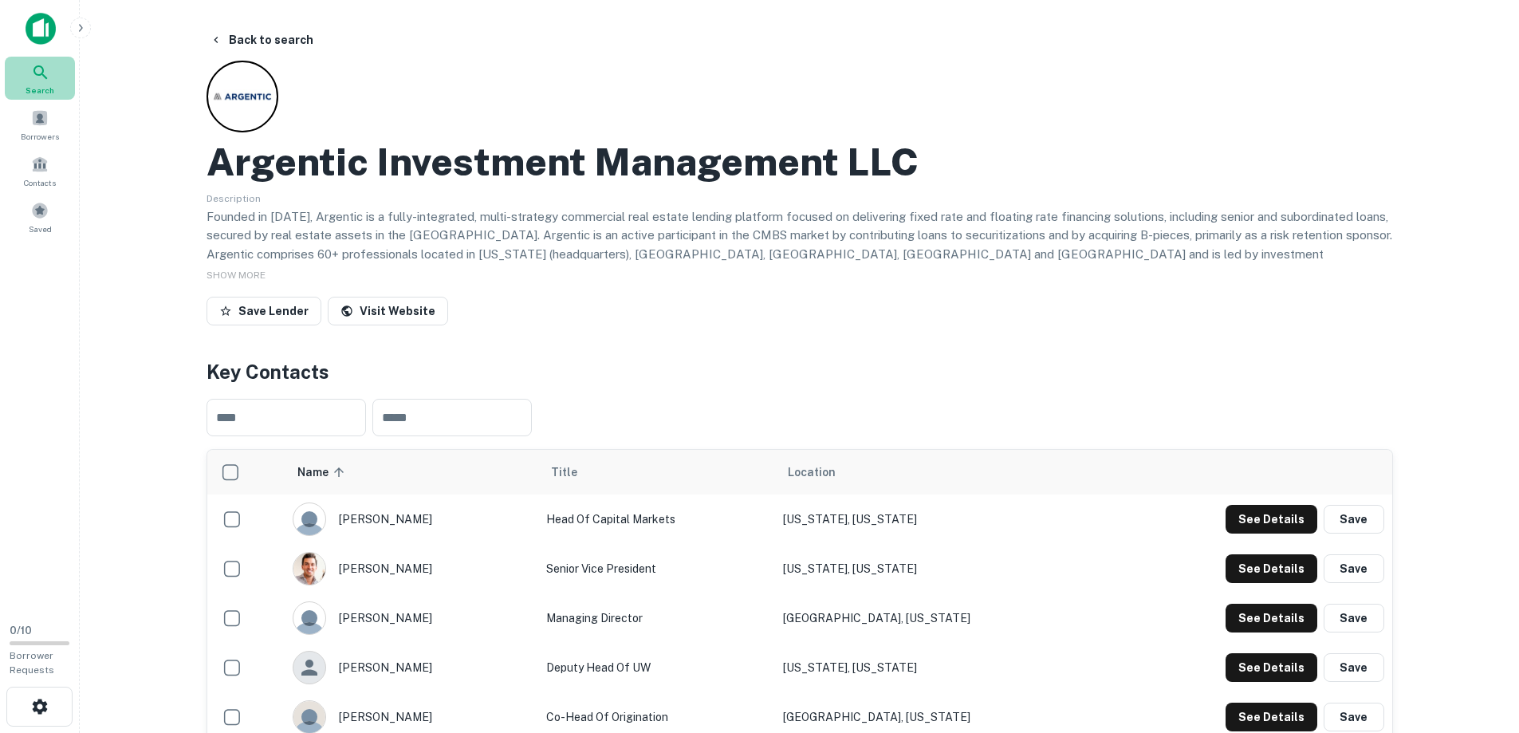
click at [37, 80] on icon at bounding box center [40, 72] width 19 height 19
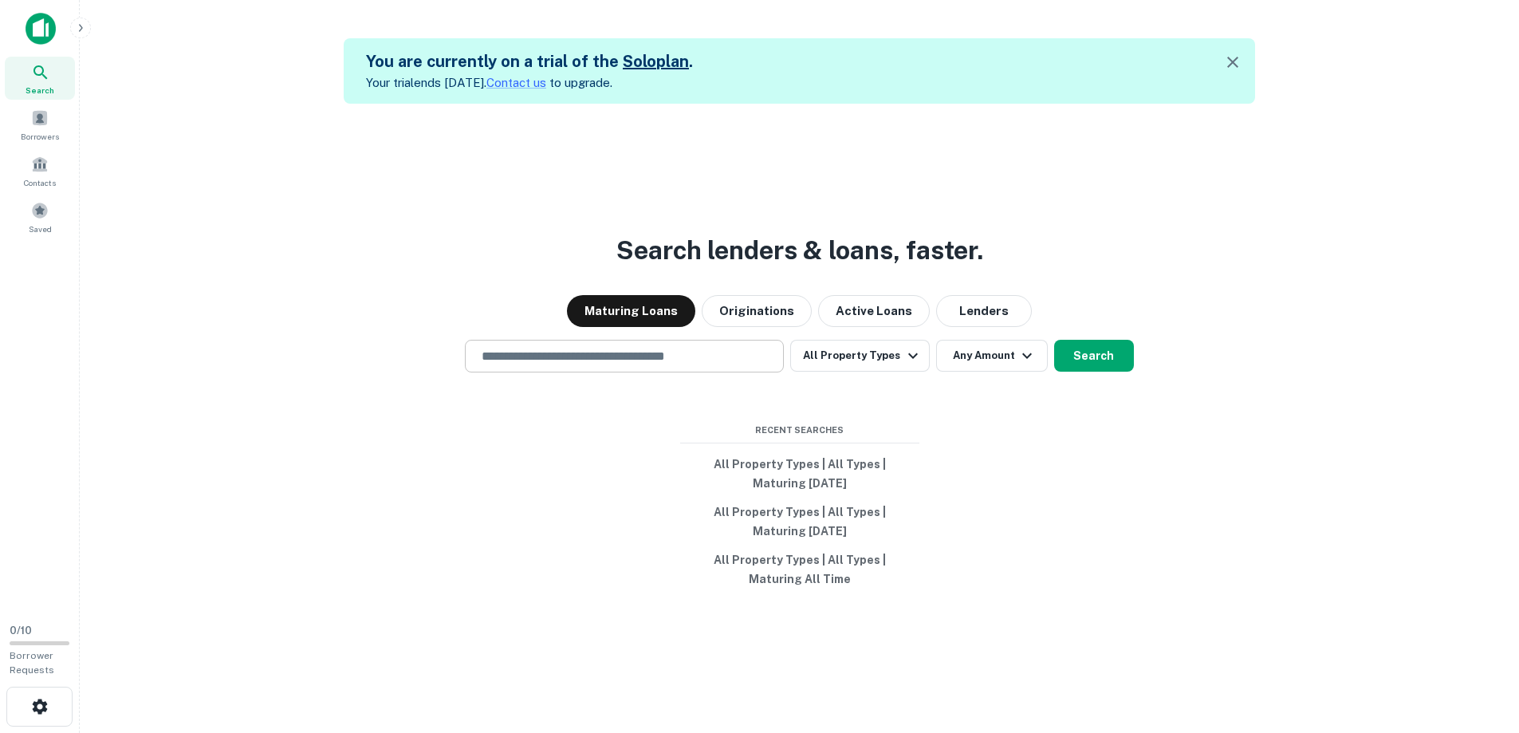
drag, startPoint x: 0, startPoint y: 0, endPoint x: 556, endPoint y: 358, distance: 661.6
click at [556, 358] on input "text" at bounding box center [624, 356] width 305 height 18
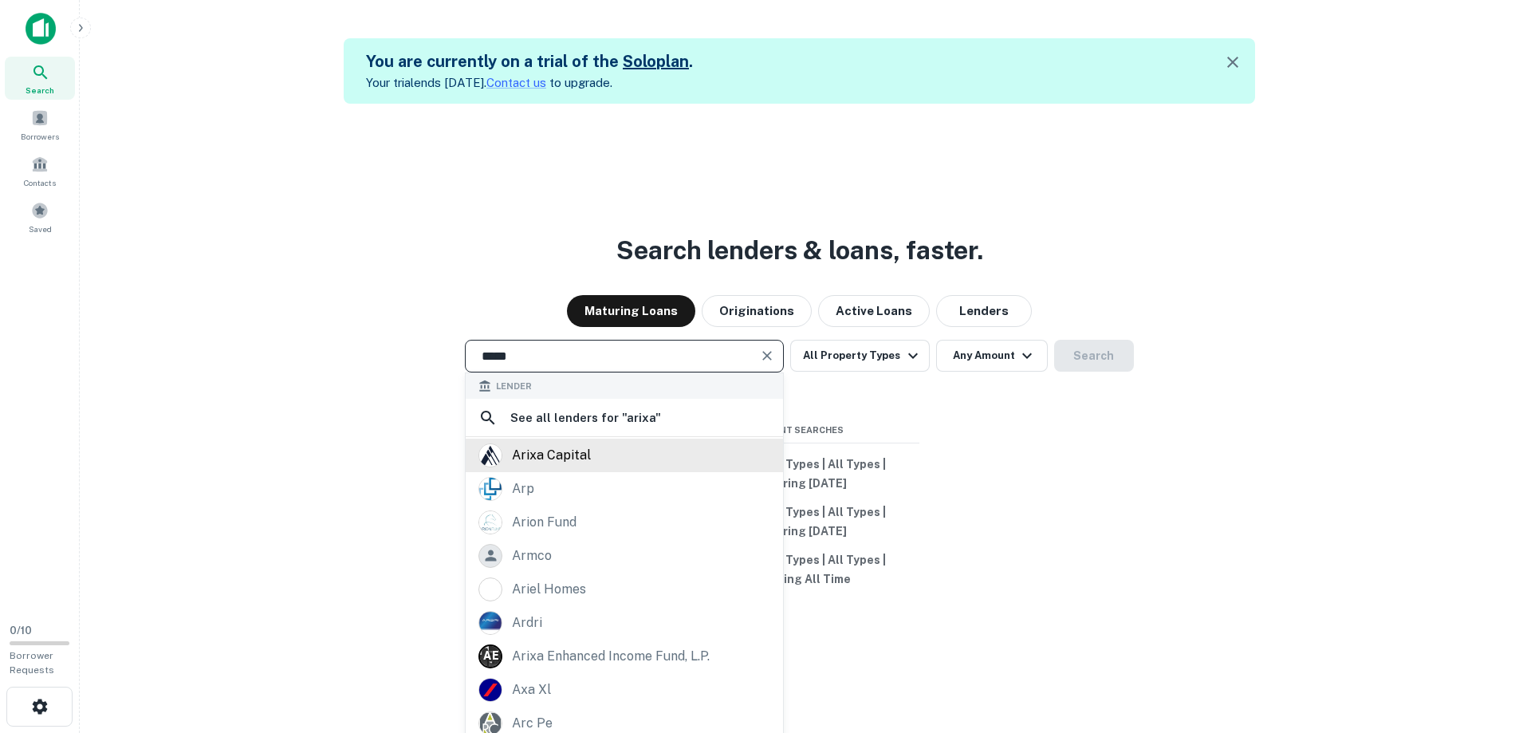
type input "*****"
click at [550, 457] on div "arixa capital" at bounding box center [551, 455] width 79 height 24
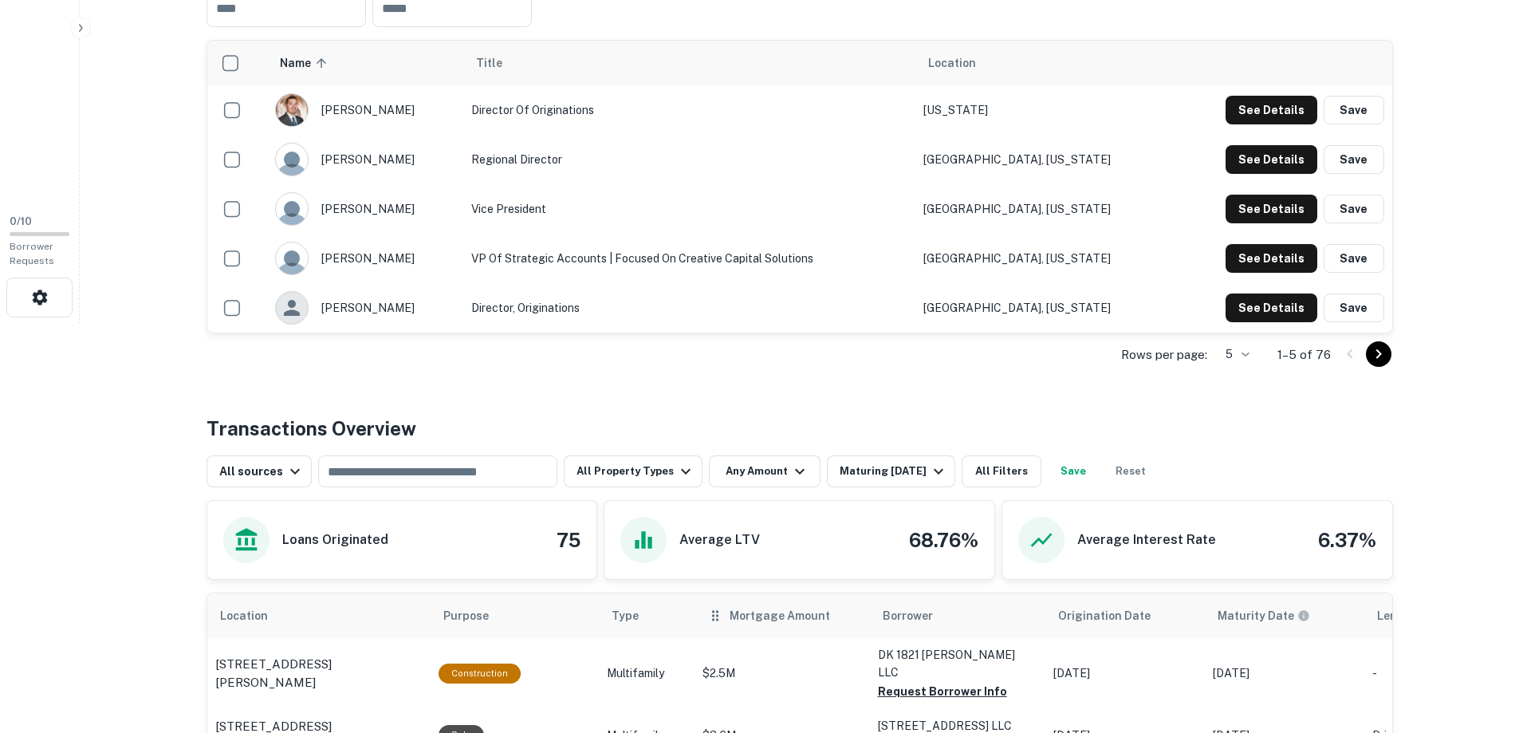
scroll to position [638, 0]
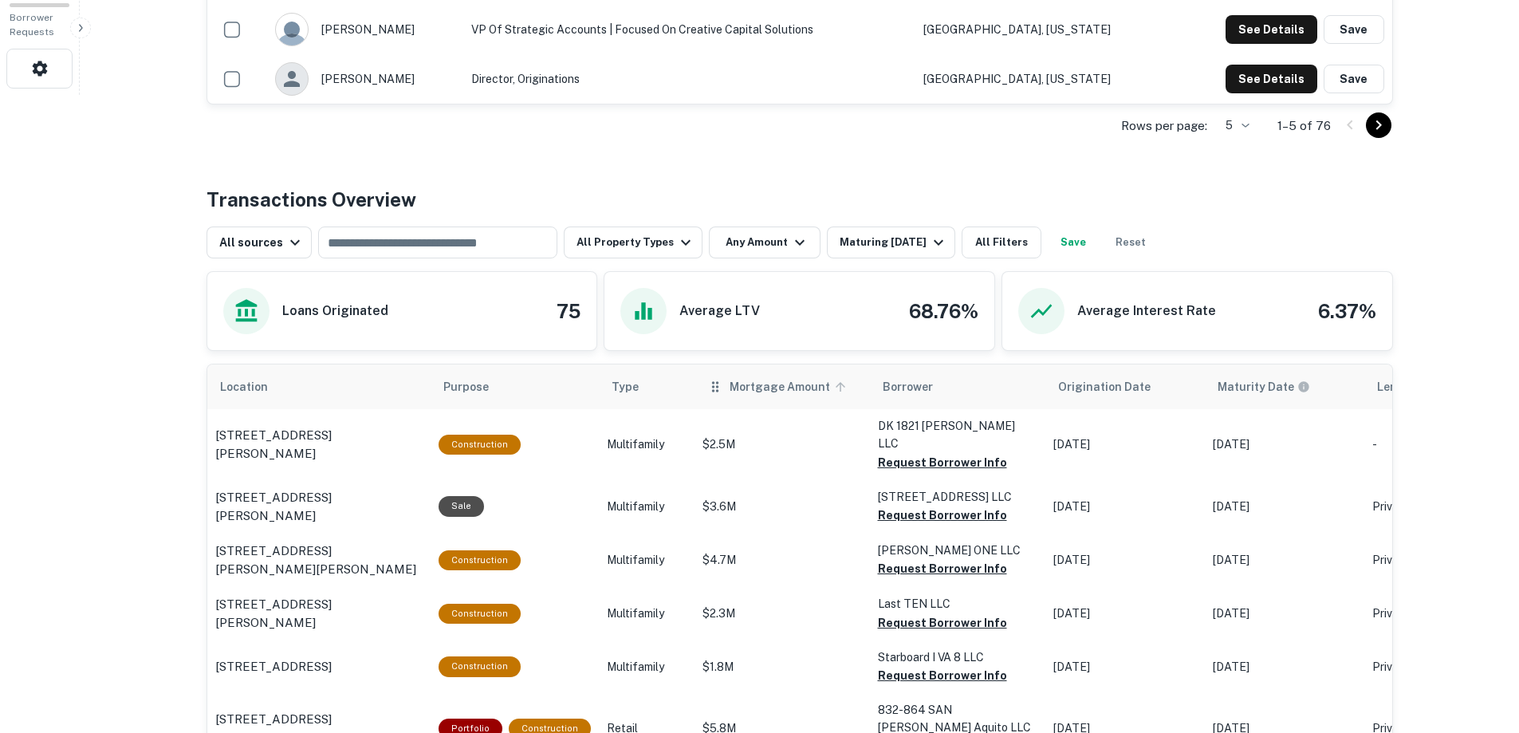
click at [753, 387] on span "Mortgage Amount" at bounding box center [789, 386] width 121 height 19
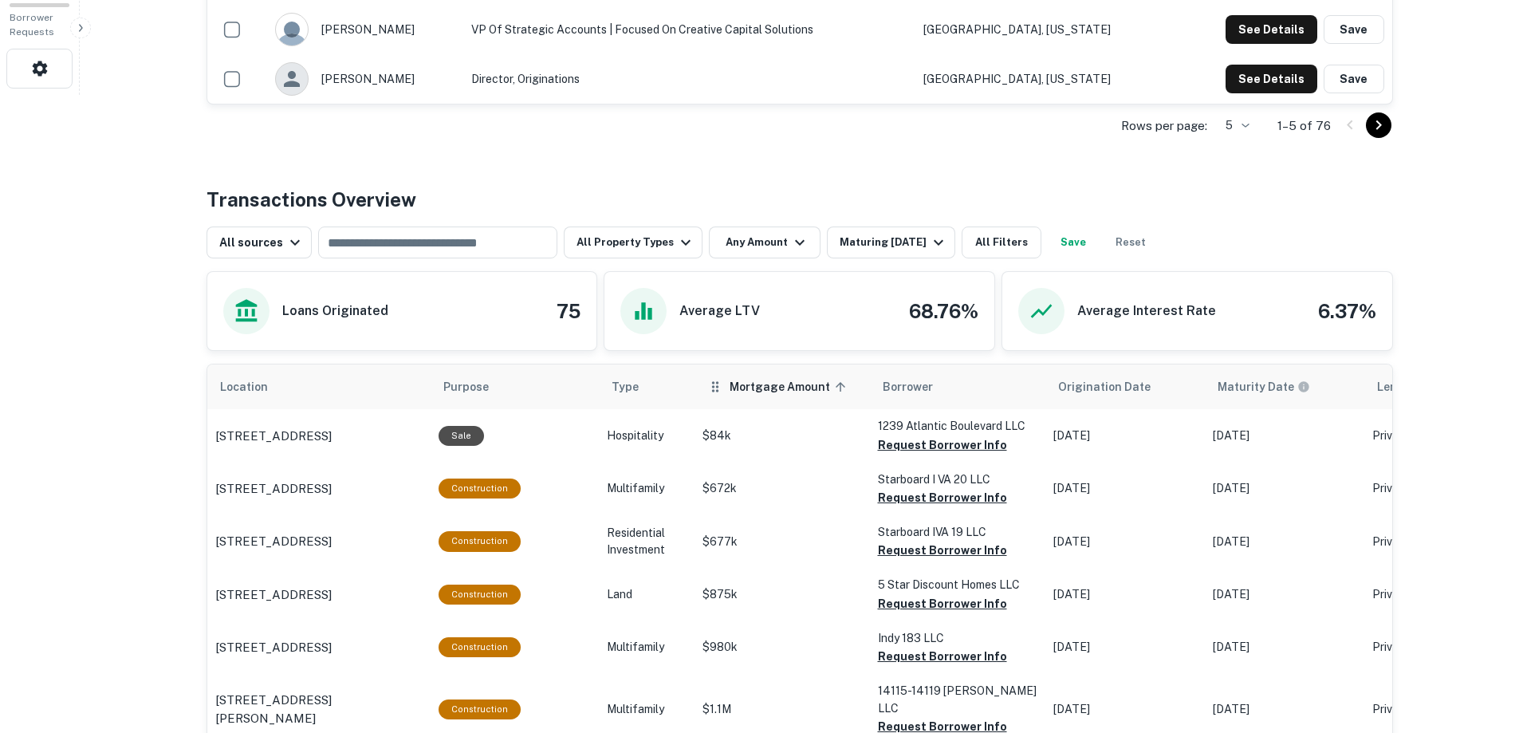
click at [745, 387] on span "Mortgage Amount sorted ascending" at bounding box center [789, 386] width 121 height 19
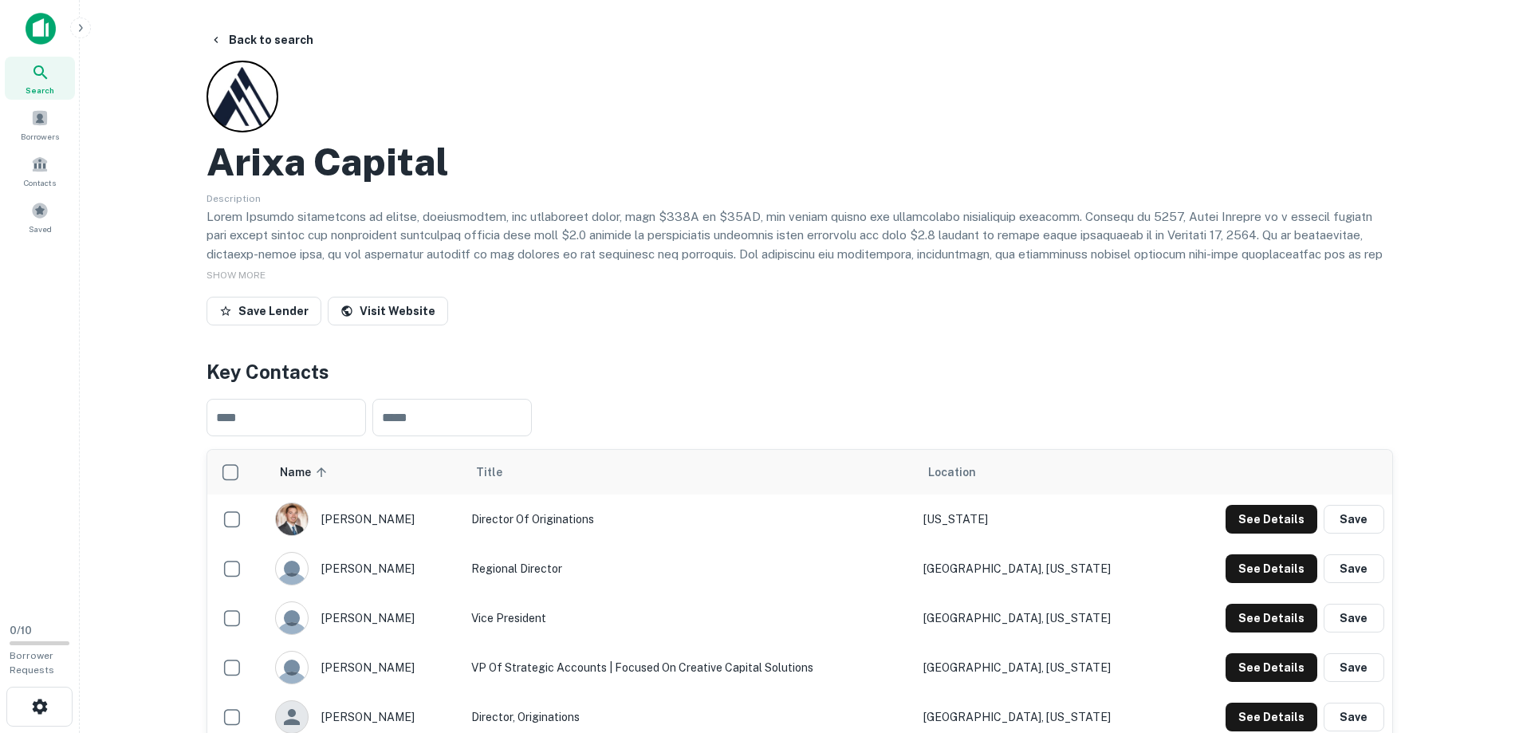
click at [42, 75] on icon at bounding box center [40, 72] width 14 height 14
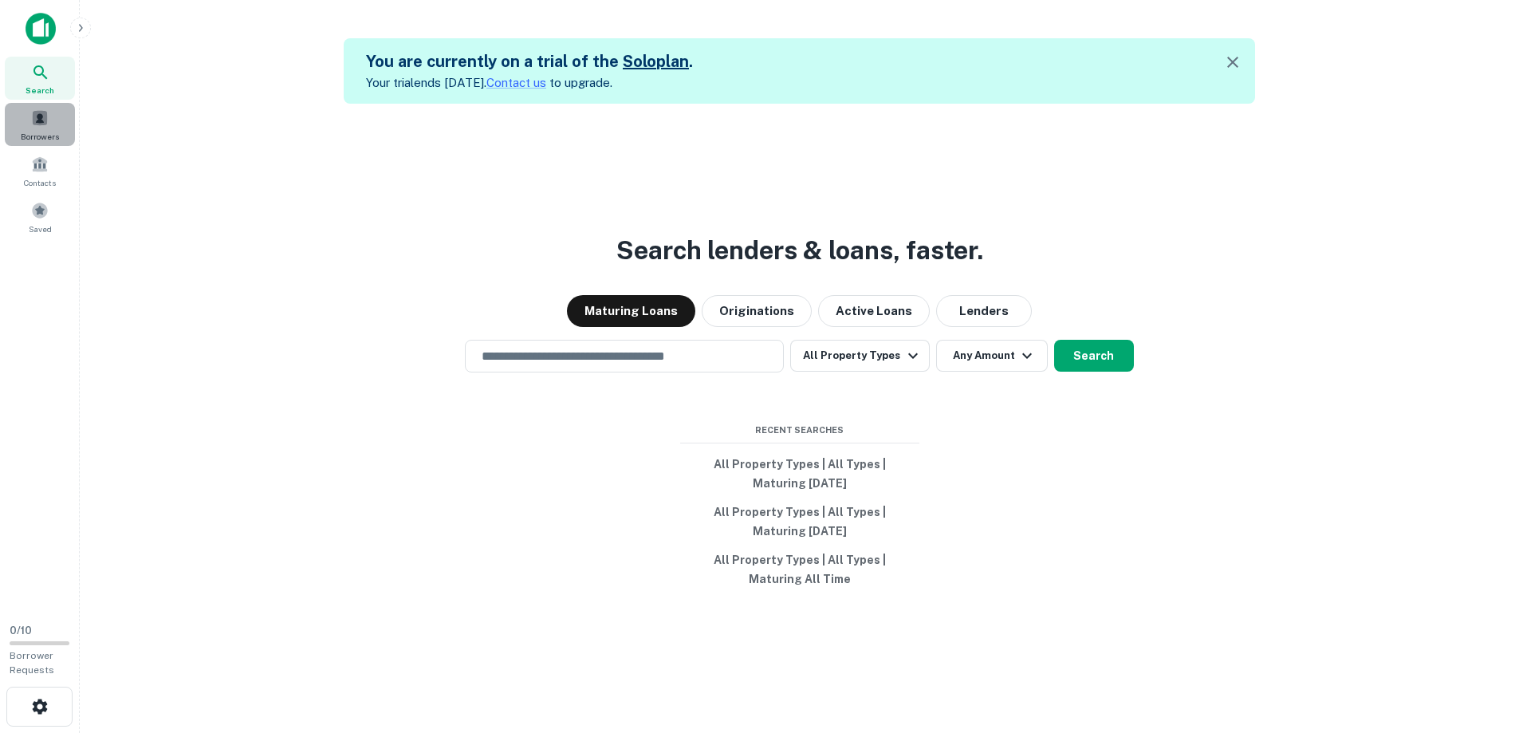
click at [57, 119] on div "Borrowers" at bounding box center [40, 124] width 70 height 43
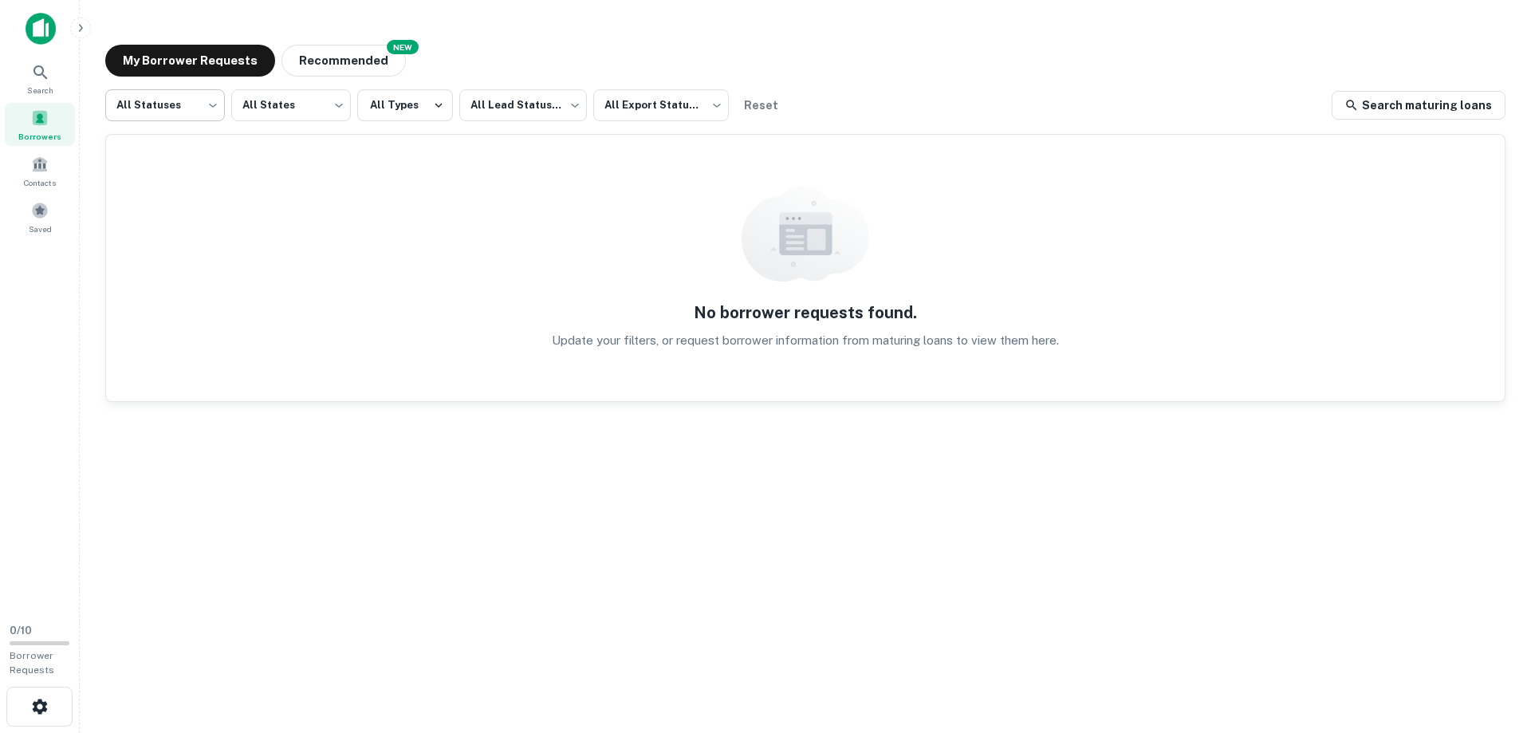
click at [212, 106] on body "Search Borrowers Contacts Saved 0 / 10 Borrower Requests My Borrower Requests N…" at bounding box center [765, 366] width 1531 height 733
click at [212, 106] on div at bounding box center [765, 366] width 1531 height 733
click at [33, 164] on span at bounding box center [40, 164] width 18 height 18
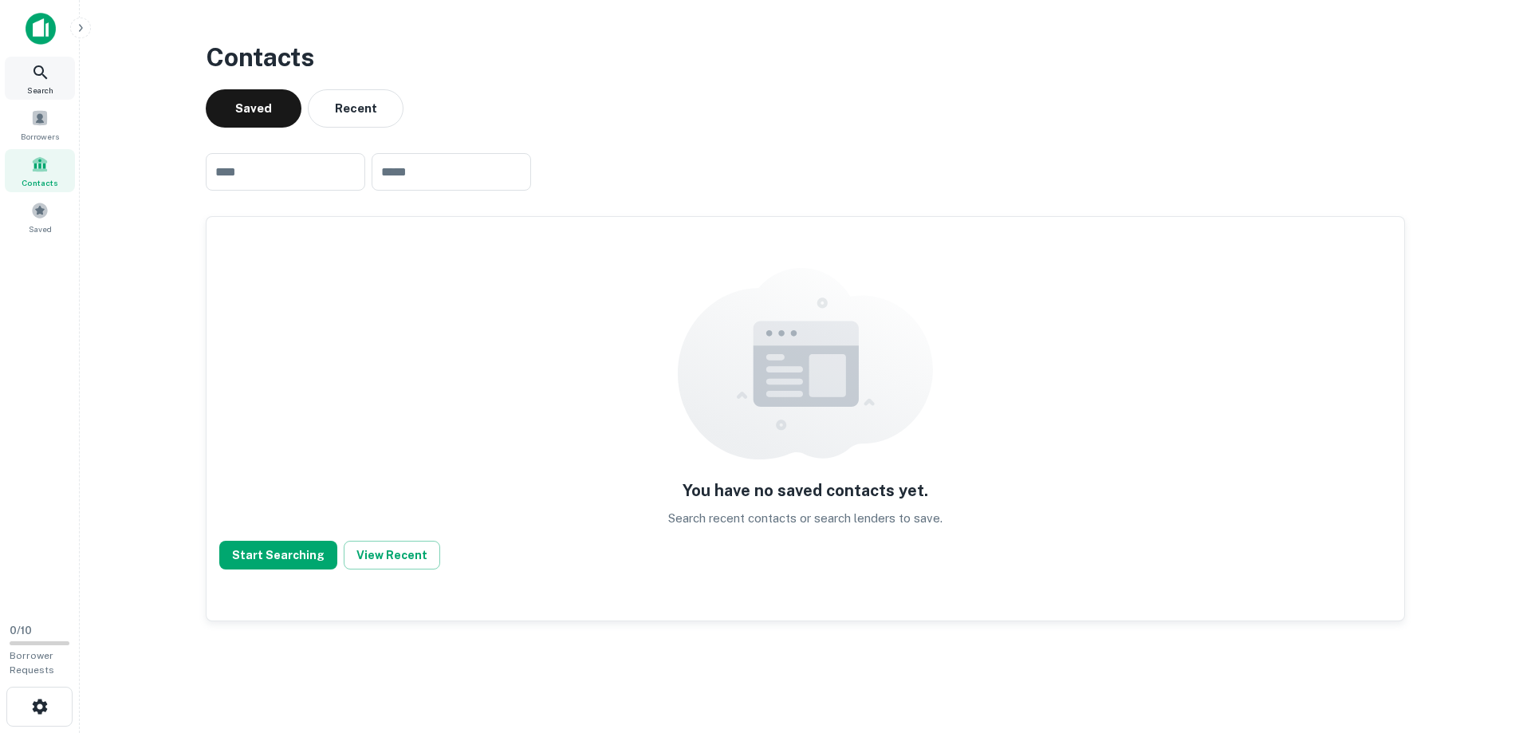
click at [48, 70] on icon at bounding box center [40, 72] width 19 height 19
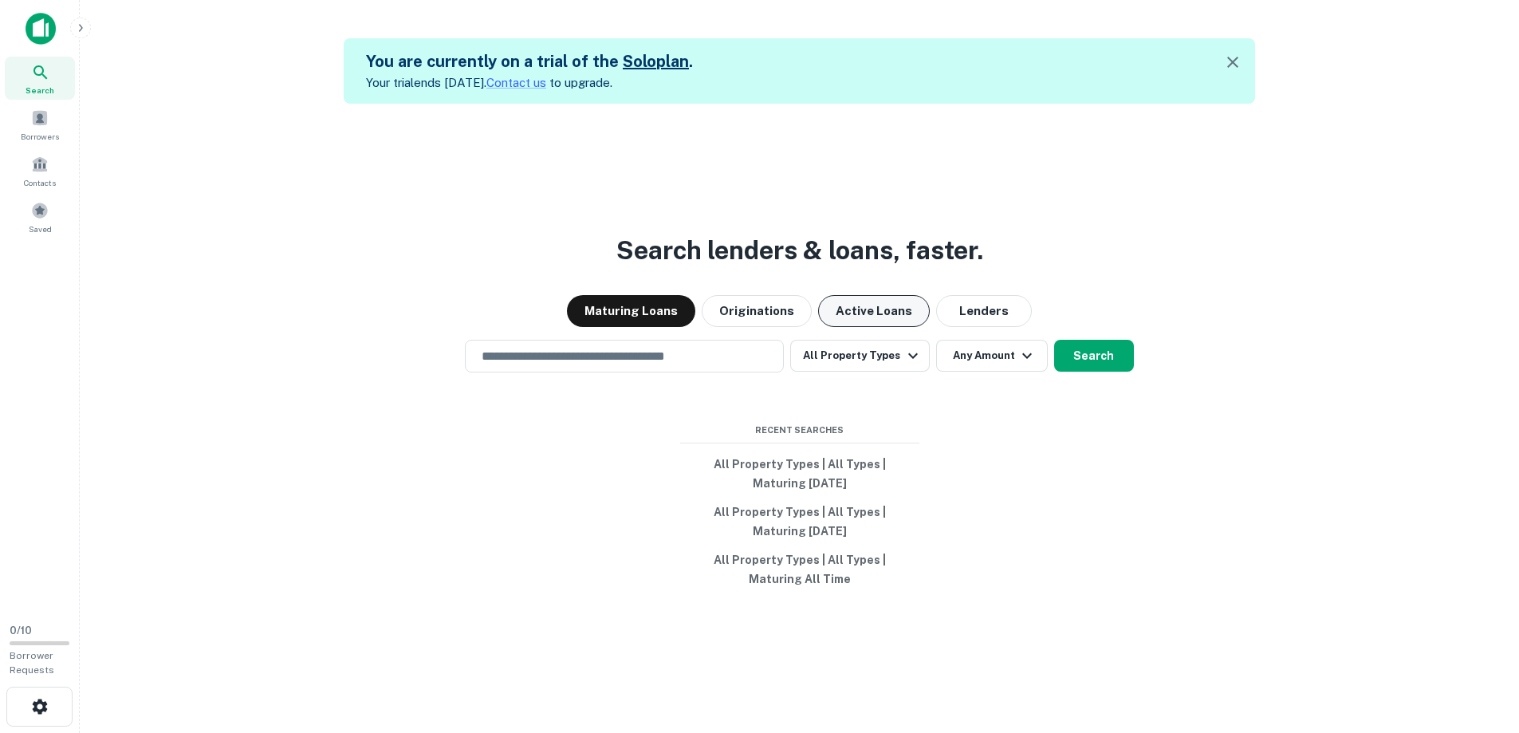
click at [888, 311] on button "Active Loans" at bounding box center [874, 311] width 112 height 32
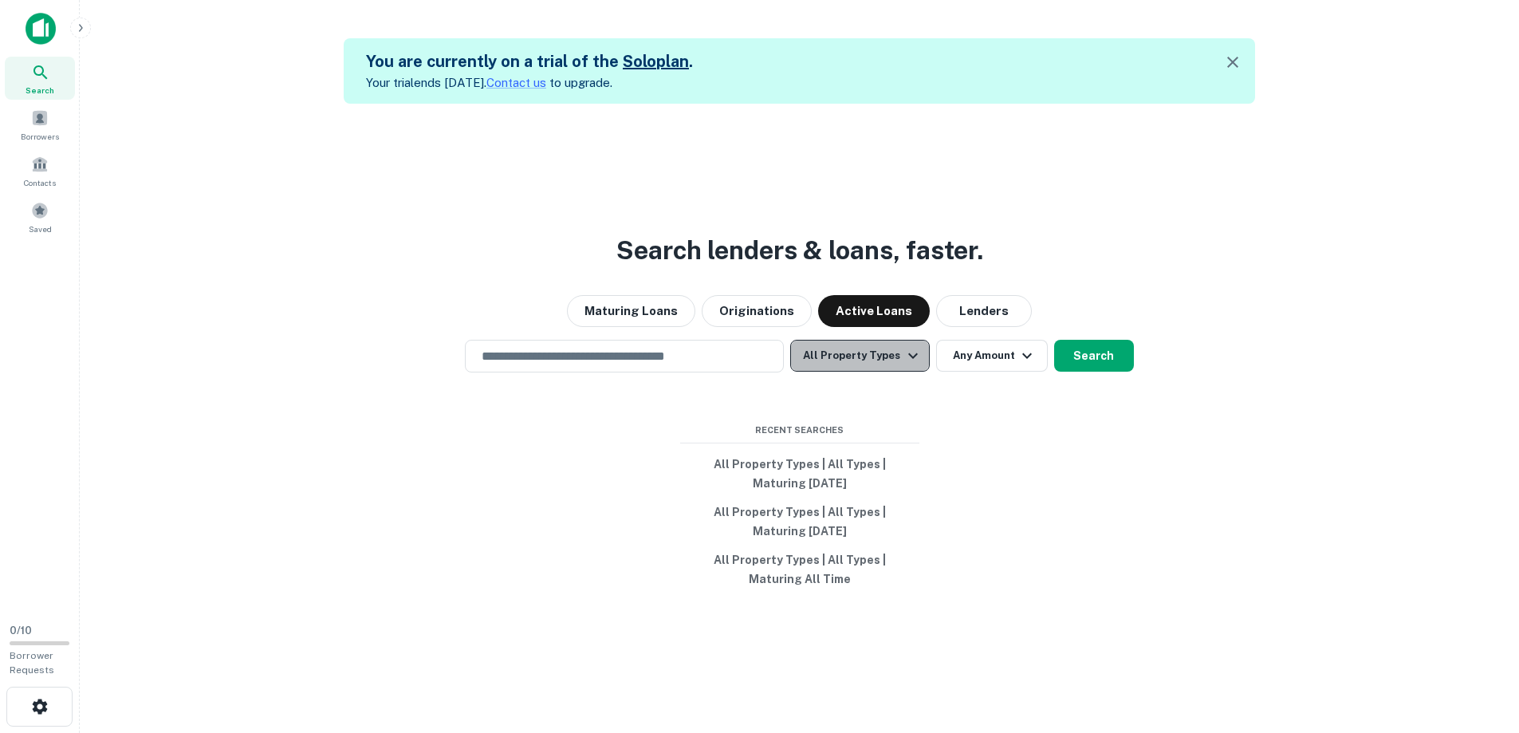
click at [909, 357] on icon "button" at bounding box center [913, 355] width 10 height 6
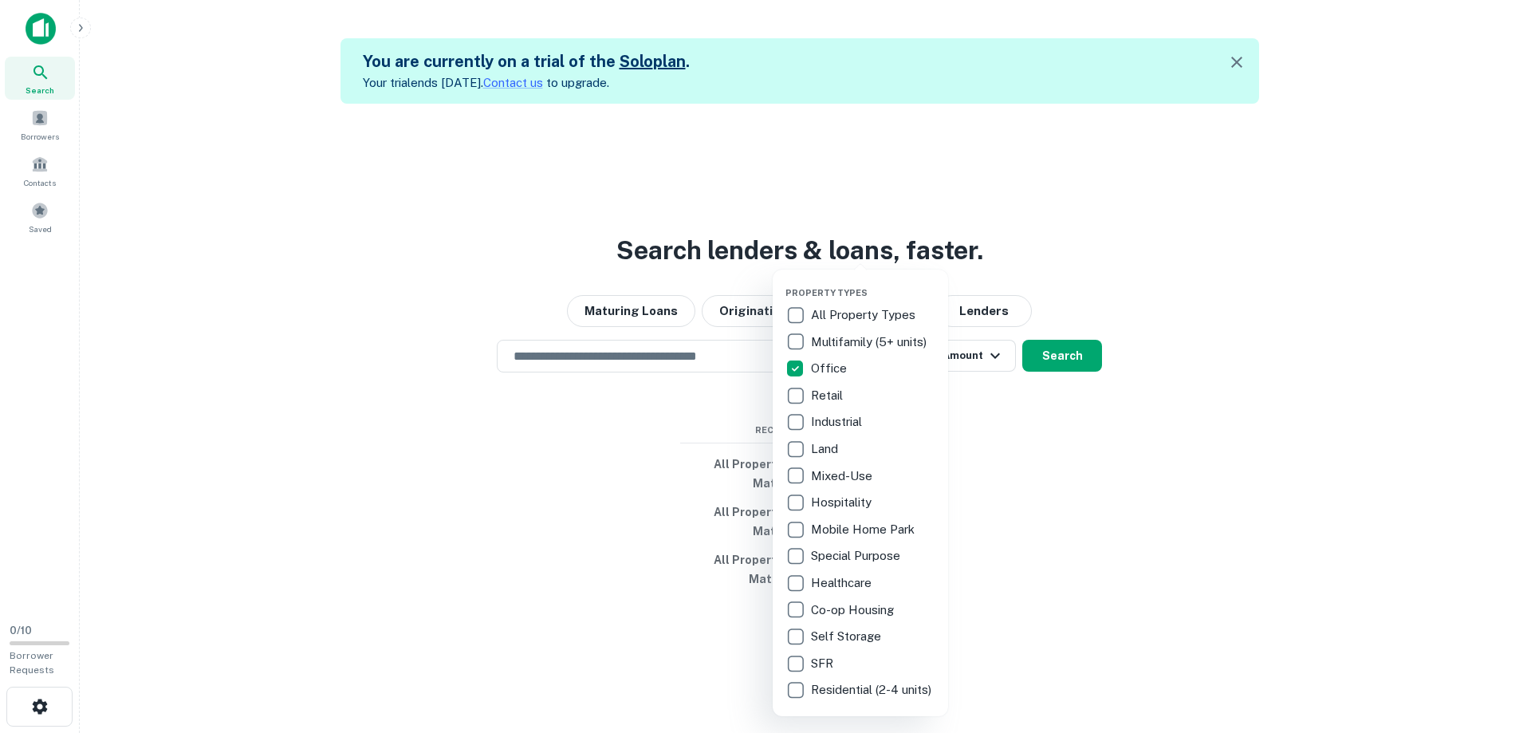
click at [1055, 435] on div at bounding box center [765, 366] width 1531 height 733
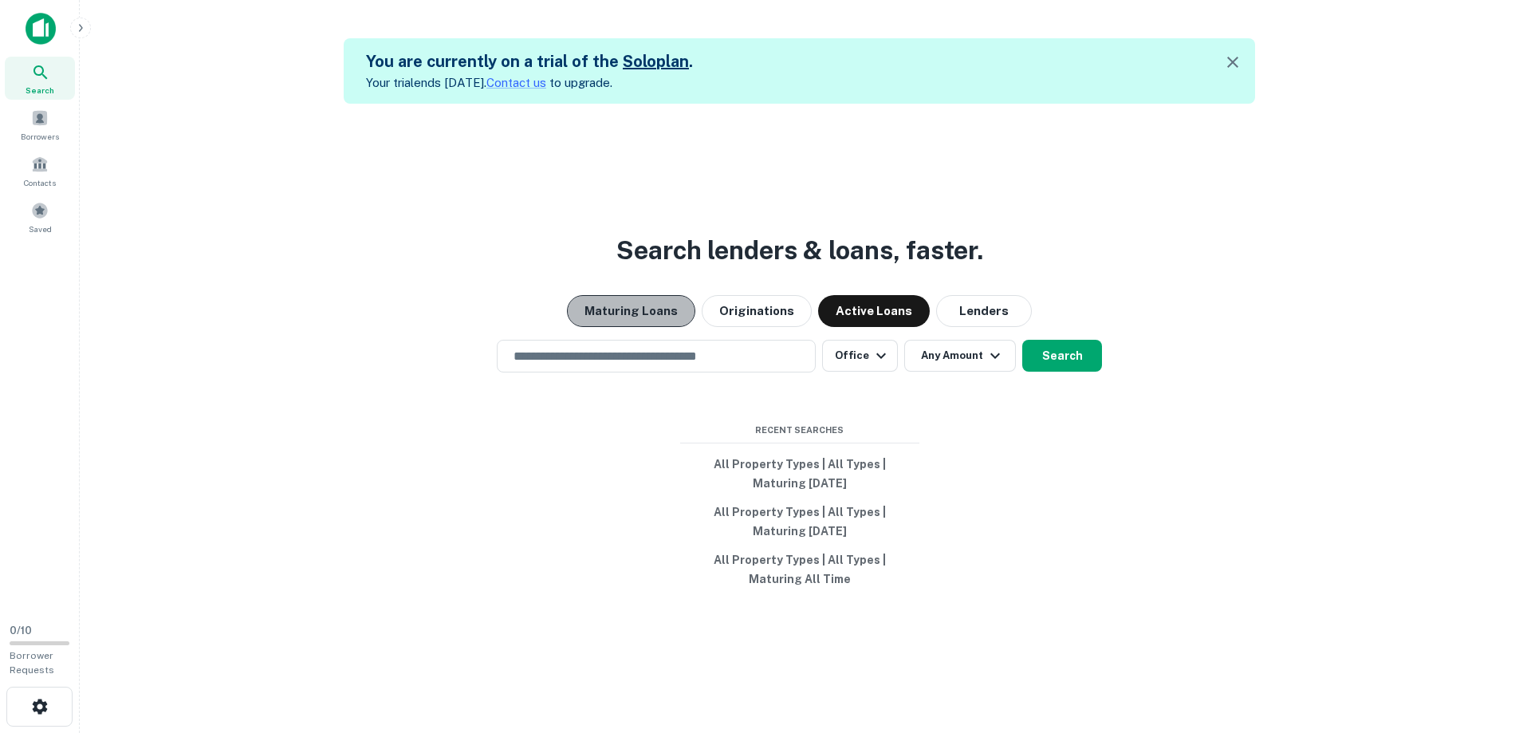
click at [668, 312] on button "Maturing Loans" at bounding box center [631, 311] width 128 height 32
click at [1064, 354] on button "Search" at bounding box center [1062, 356] width 80 height 32
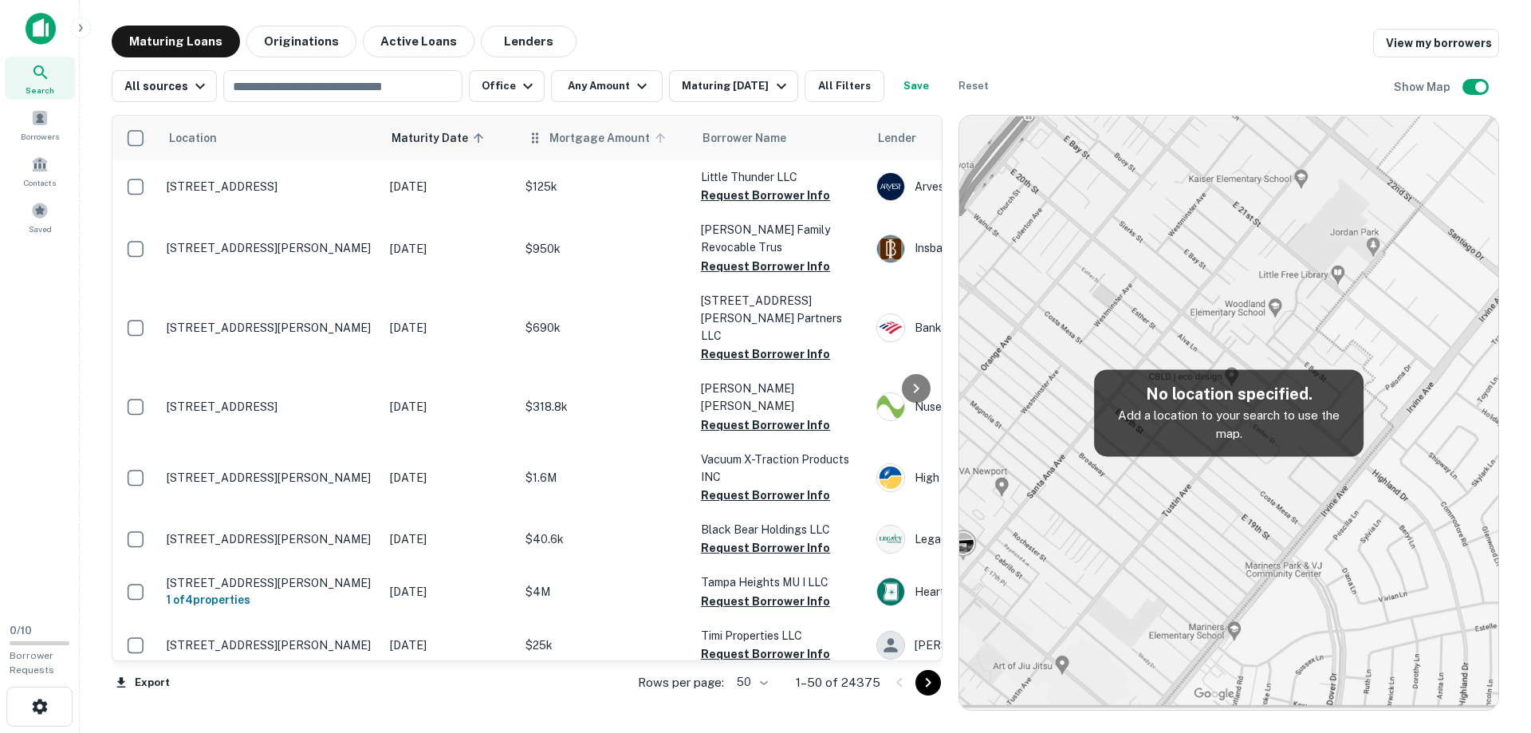
click at [571, 143] on span "Mortgage Amount" at bounding box center [609, 137] width 121 height 19
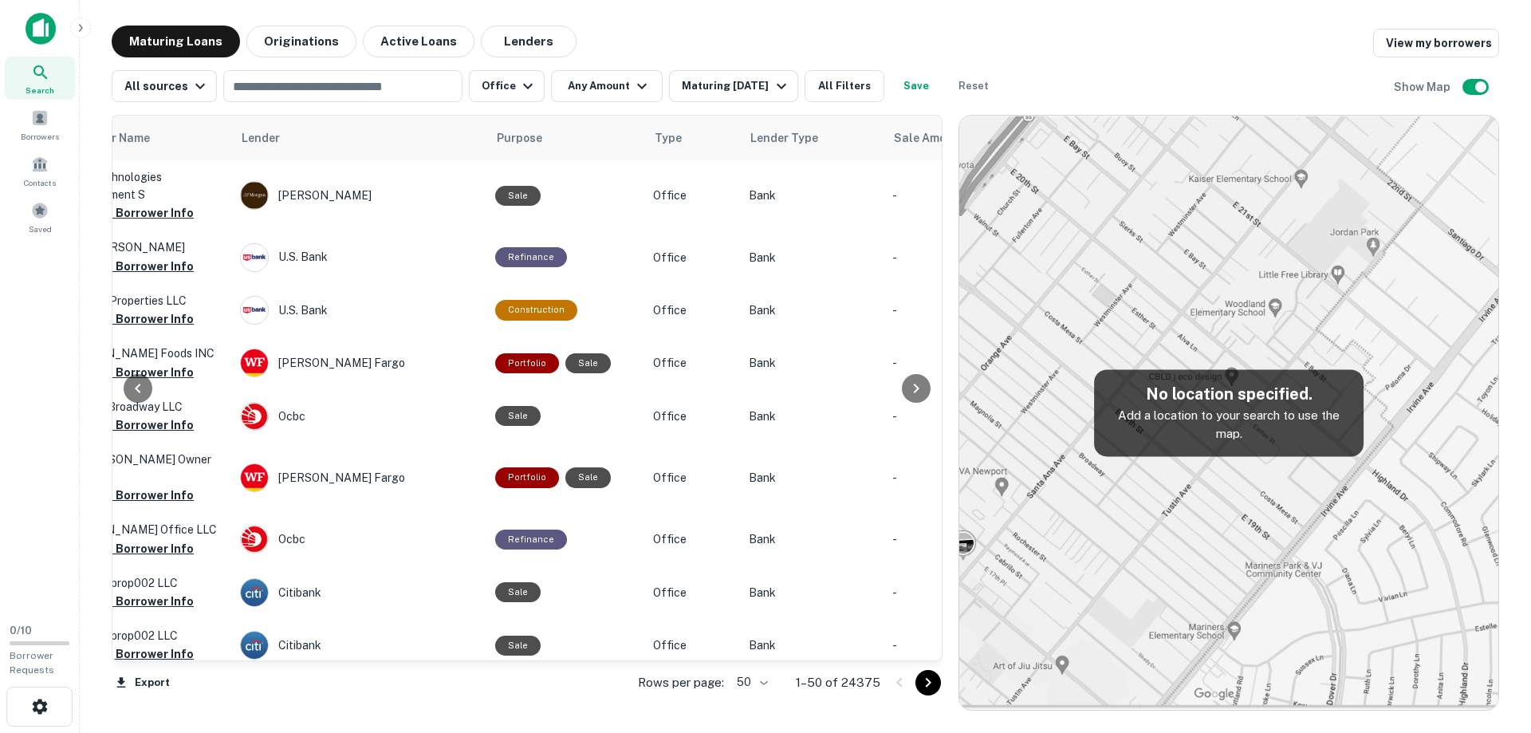
scroll to position [0, 643]
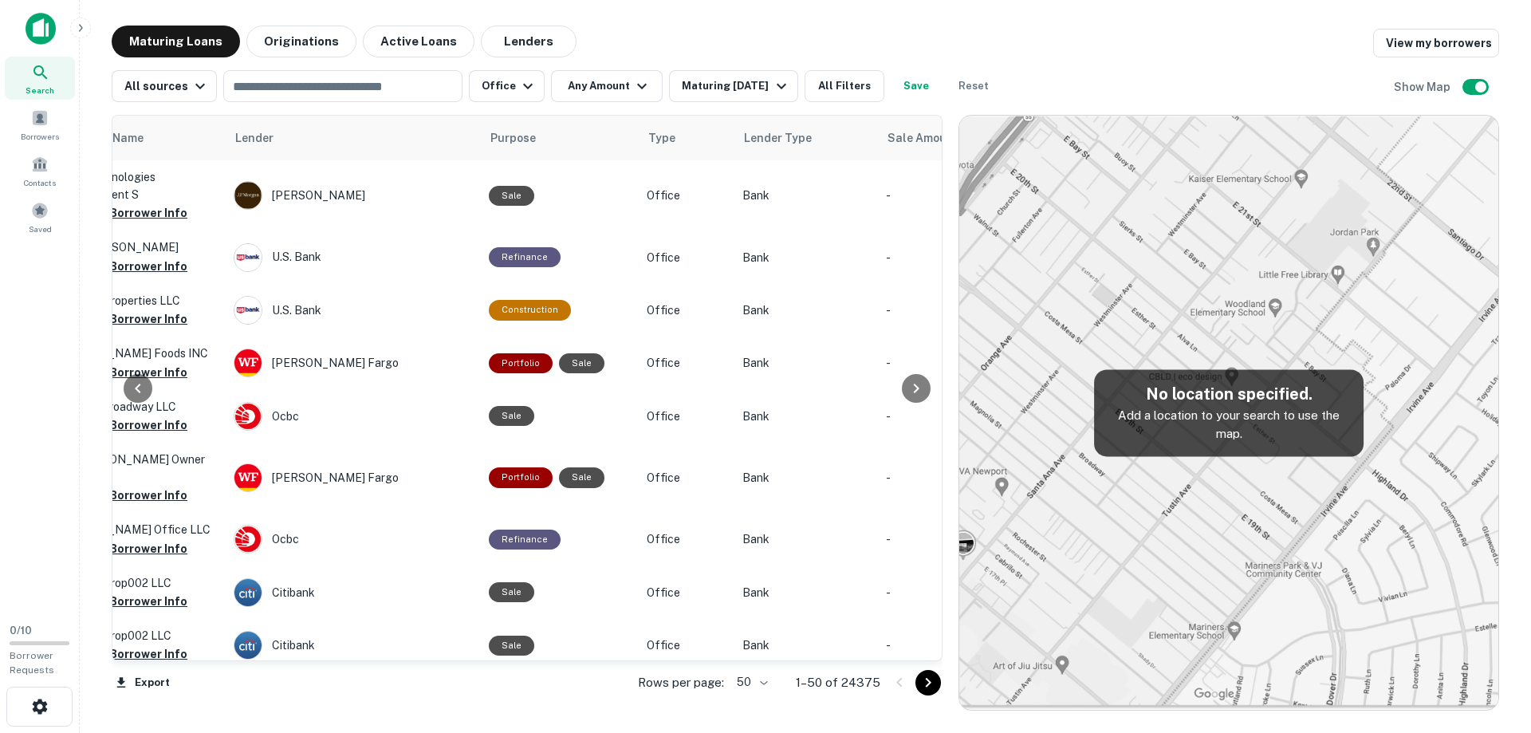
drag, startPoint x: 932, startPoint y: 186, endPoint x: 925, endPoint y: 309, distance: 123.8
click at [925, 309] on div at bounding box center [916, 388] width 32 height 544
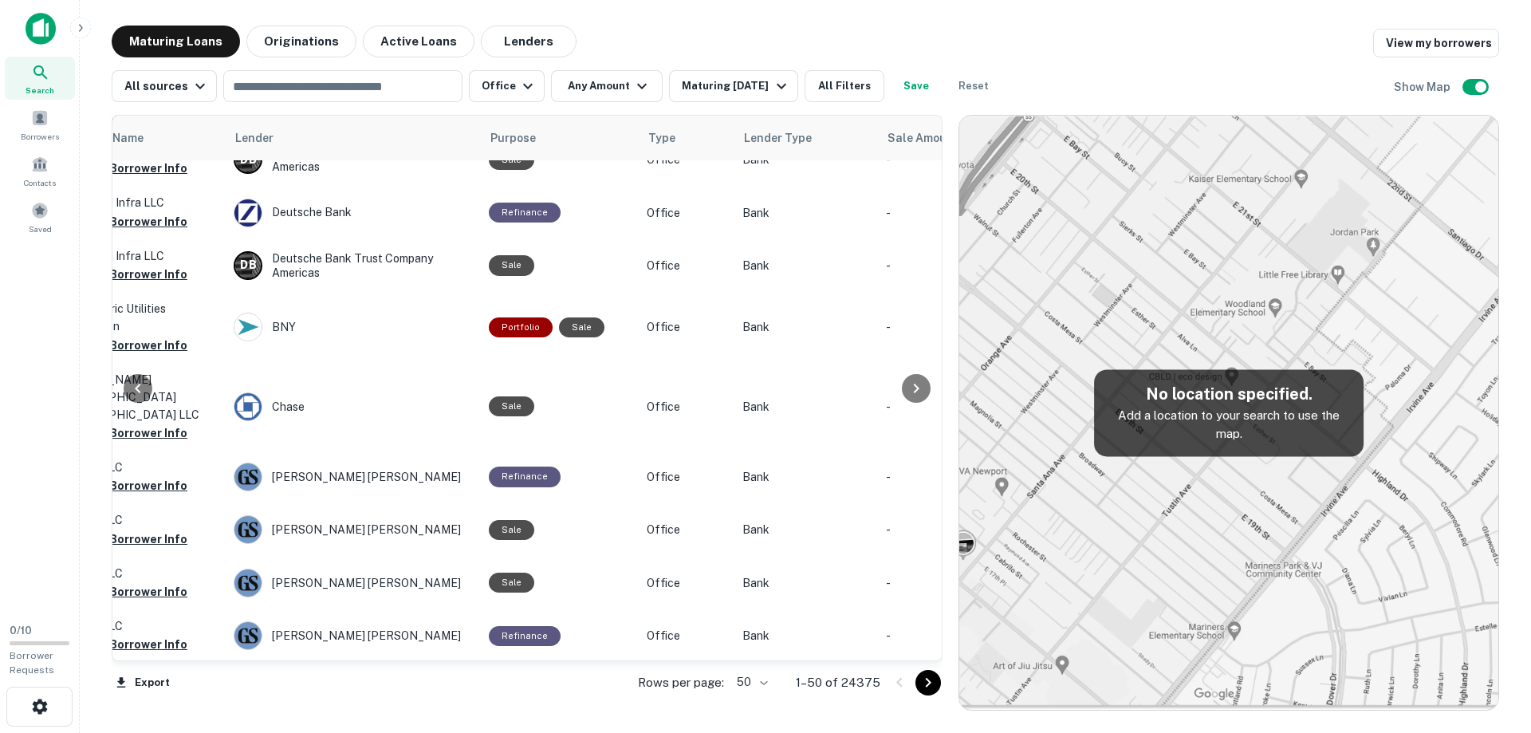
scroll to position [2399, 643]
click at [932, 681] on icon "Go to next page" at bounding box center [927, 682] width 19 height 19
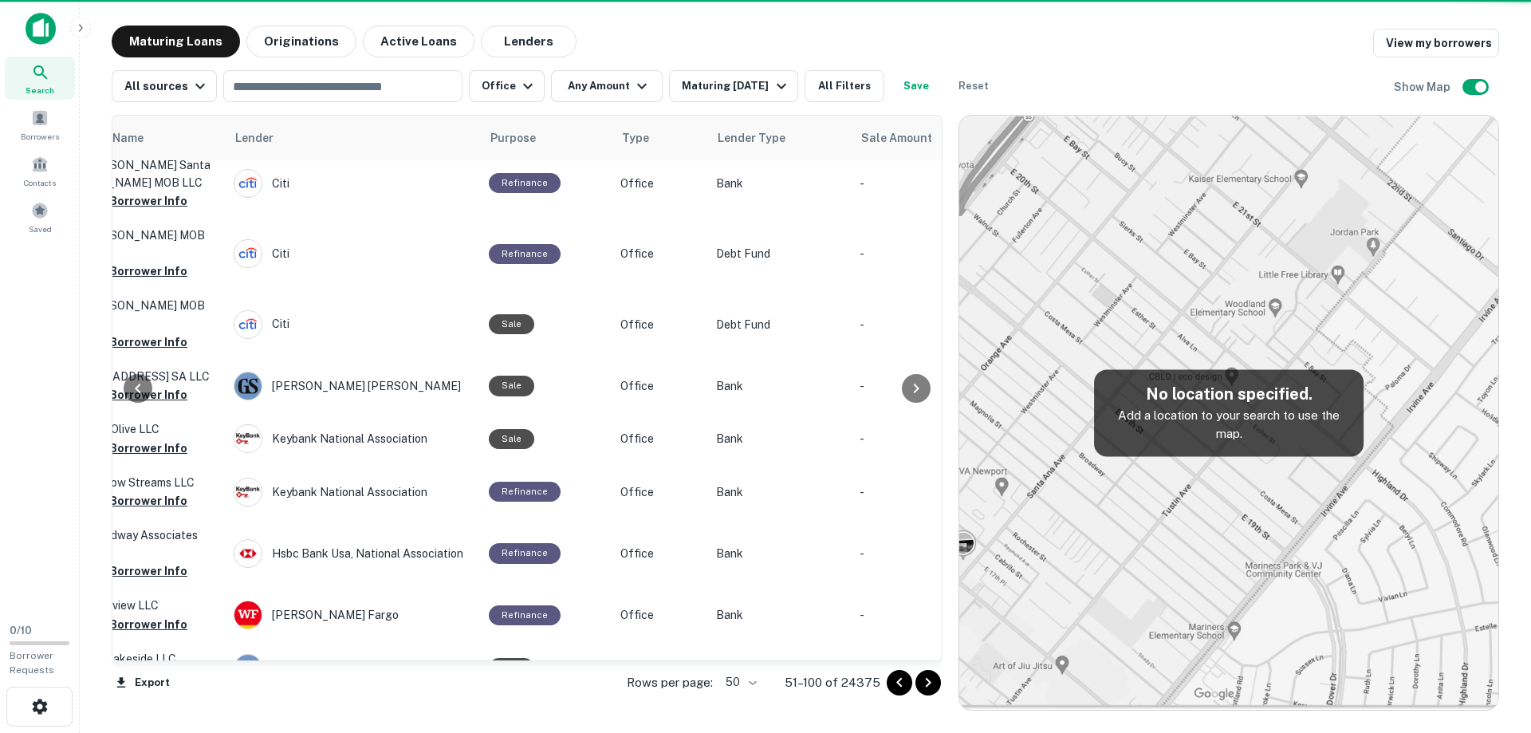
scroll to position [2272, 643]
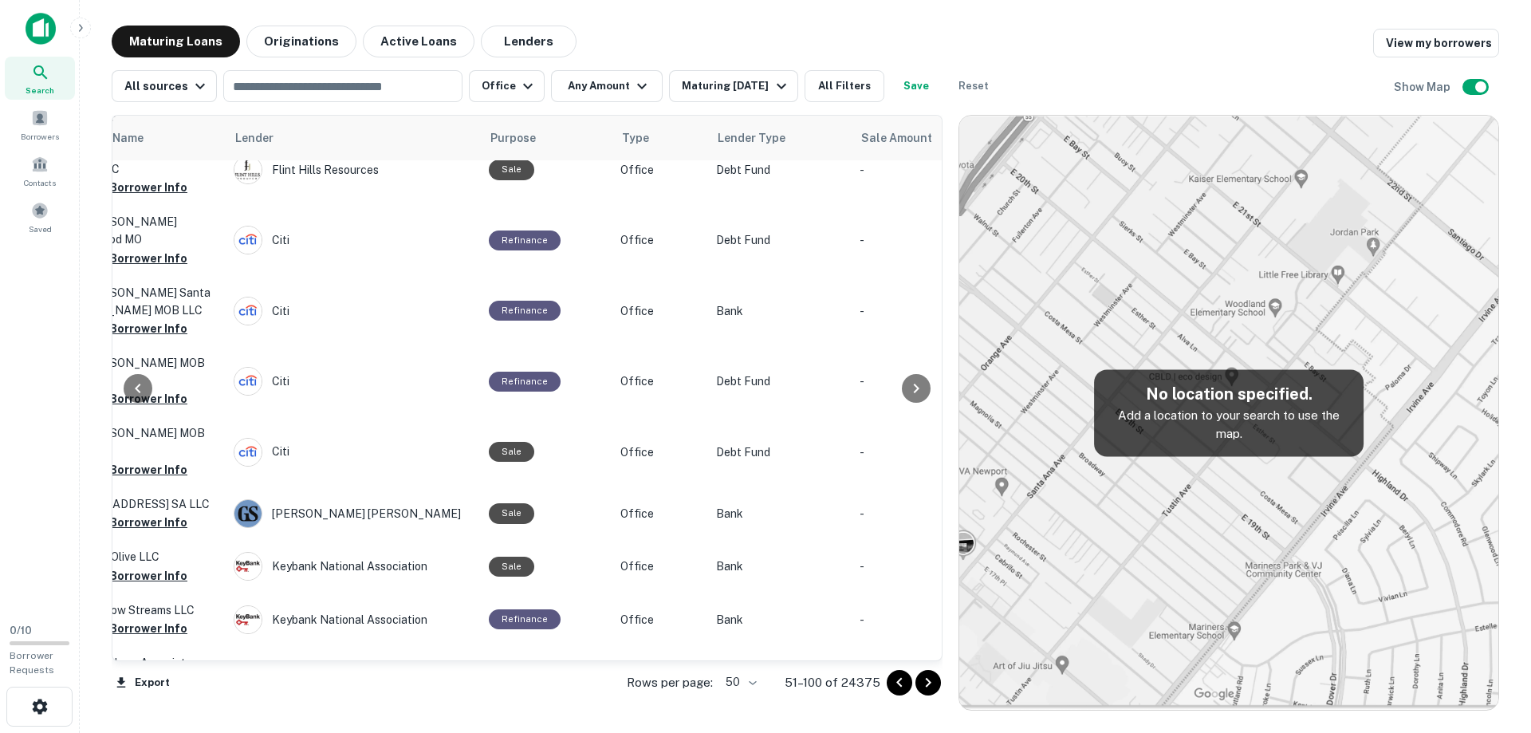
click at [930, 678] on icon "Go to next page" at bounding box center [927, 682] width 19 height 19
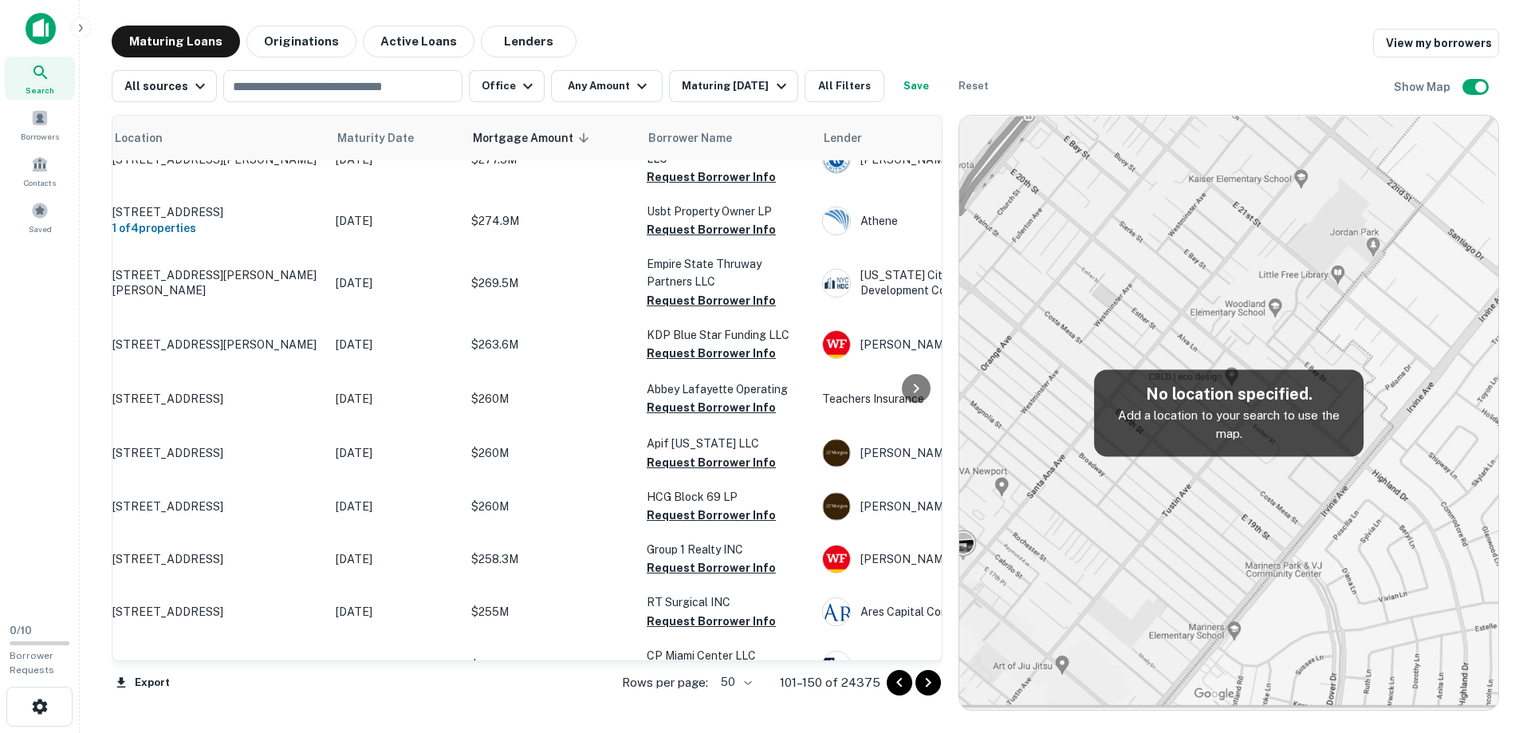
scroll to position [2305, 41]
